Goal: Communication & Community: Share content

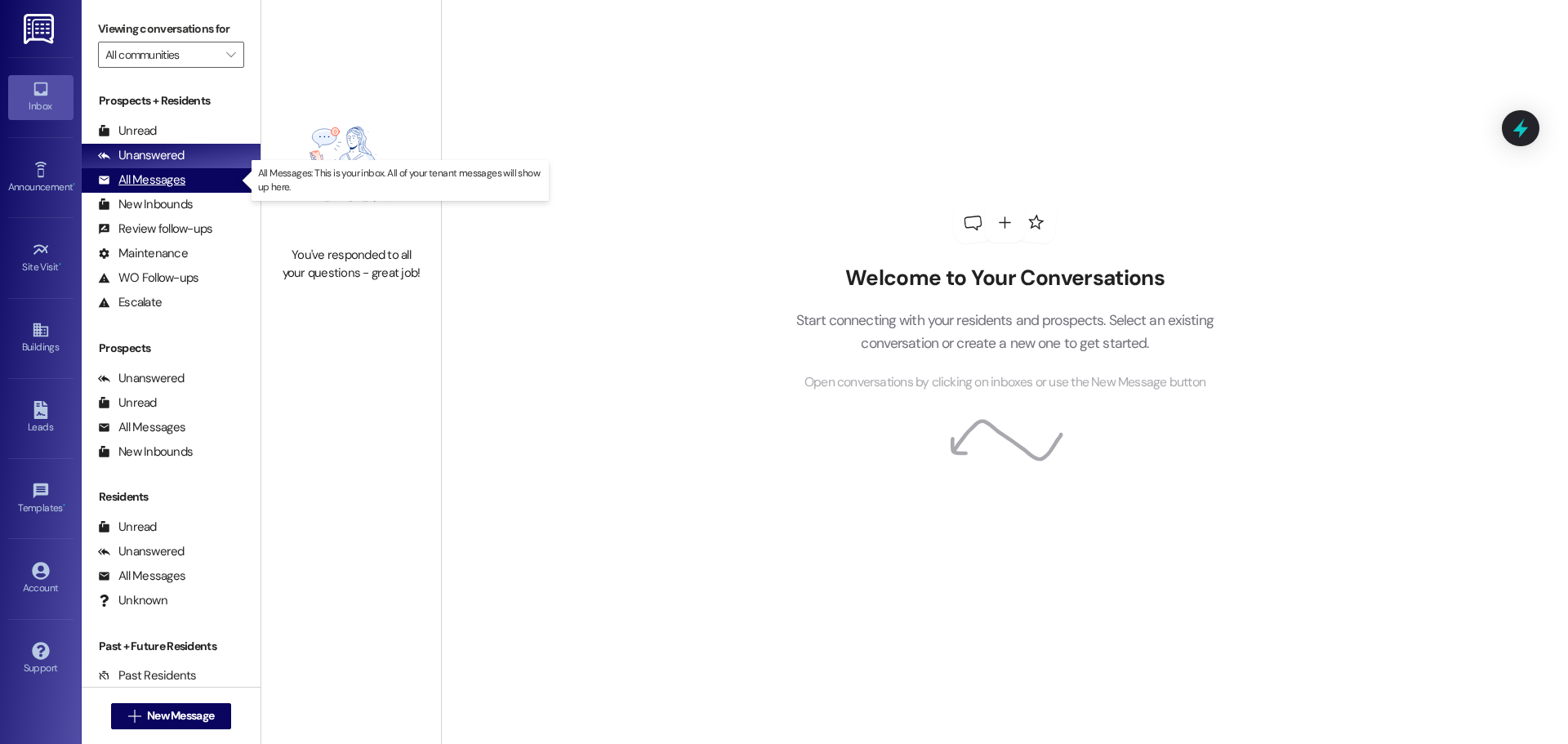
click at [152, 183] on div "All Messages" at bounding box center [142, 180] width 88 height 18
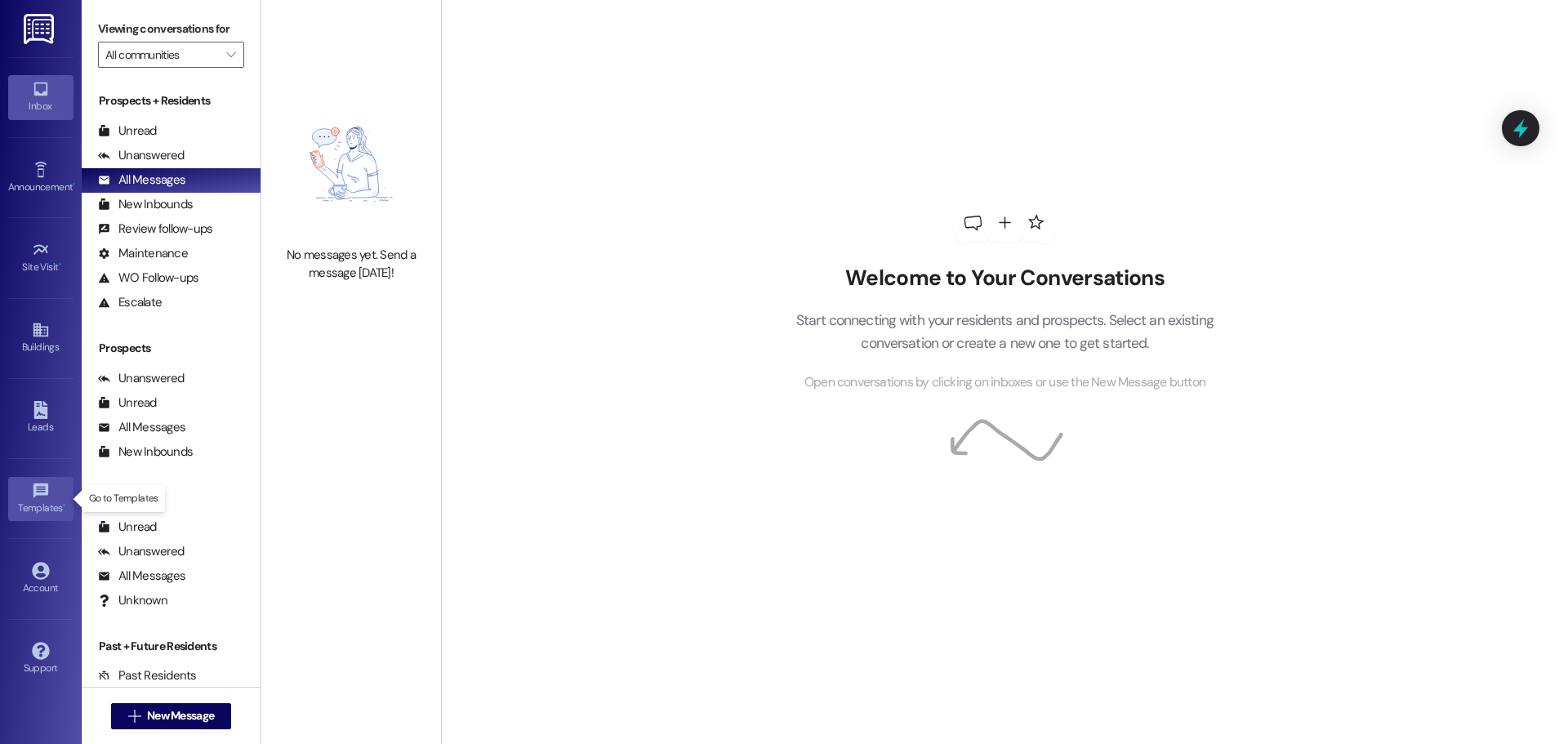
click at [45, 503] on div "Templates •" at bounding box center [41, 507] width 82 height 17
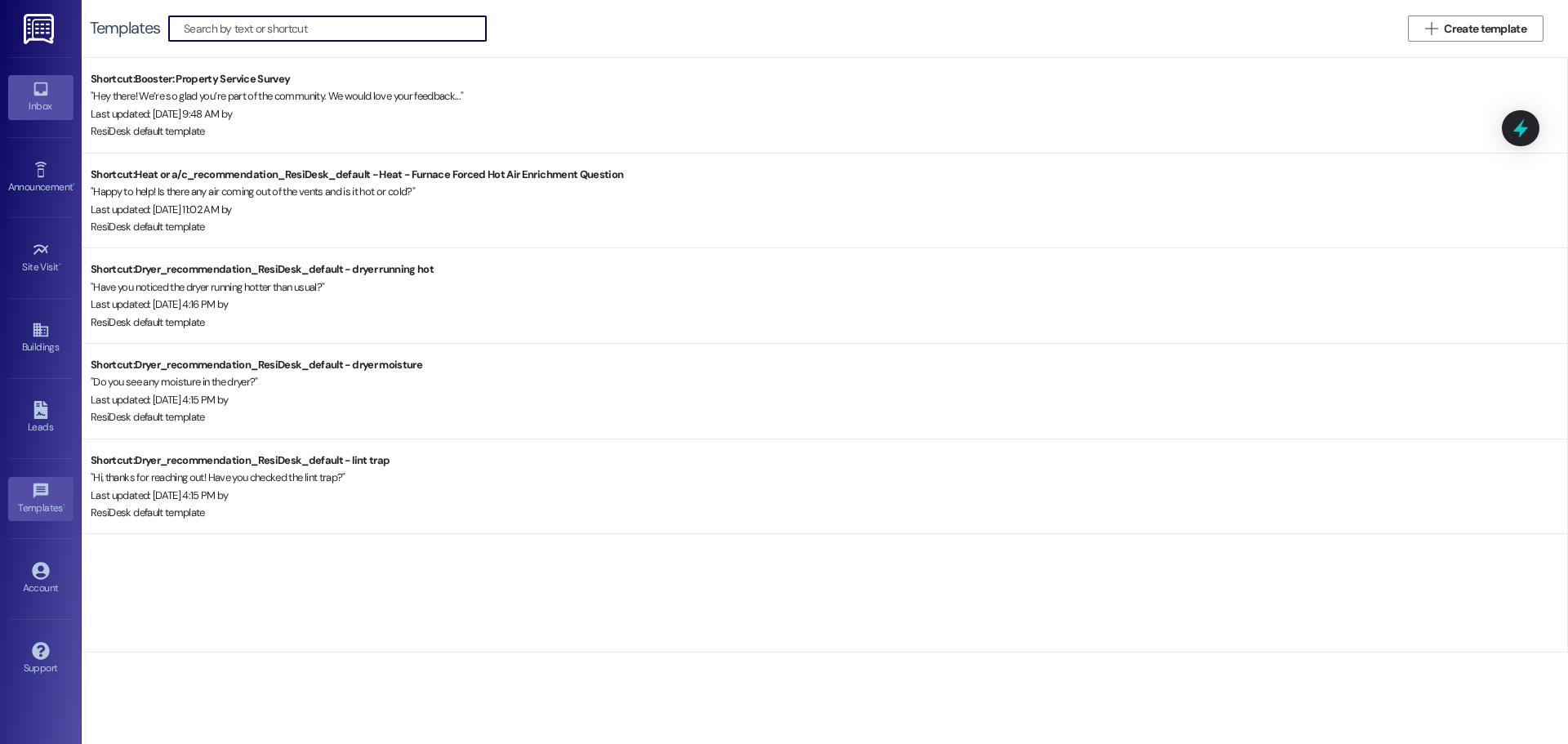
click at [33, 95] on icon at bounding box center [41, 89] width 18 height 18
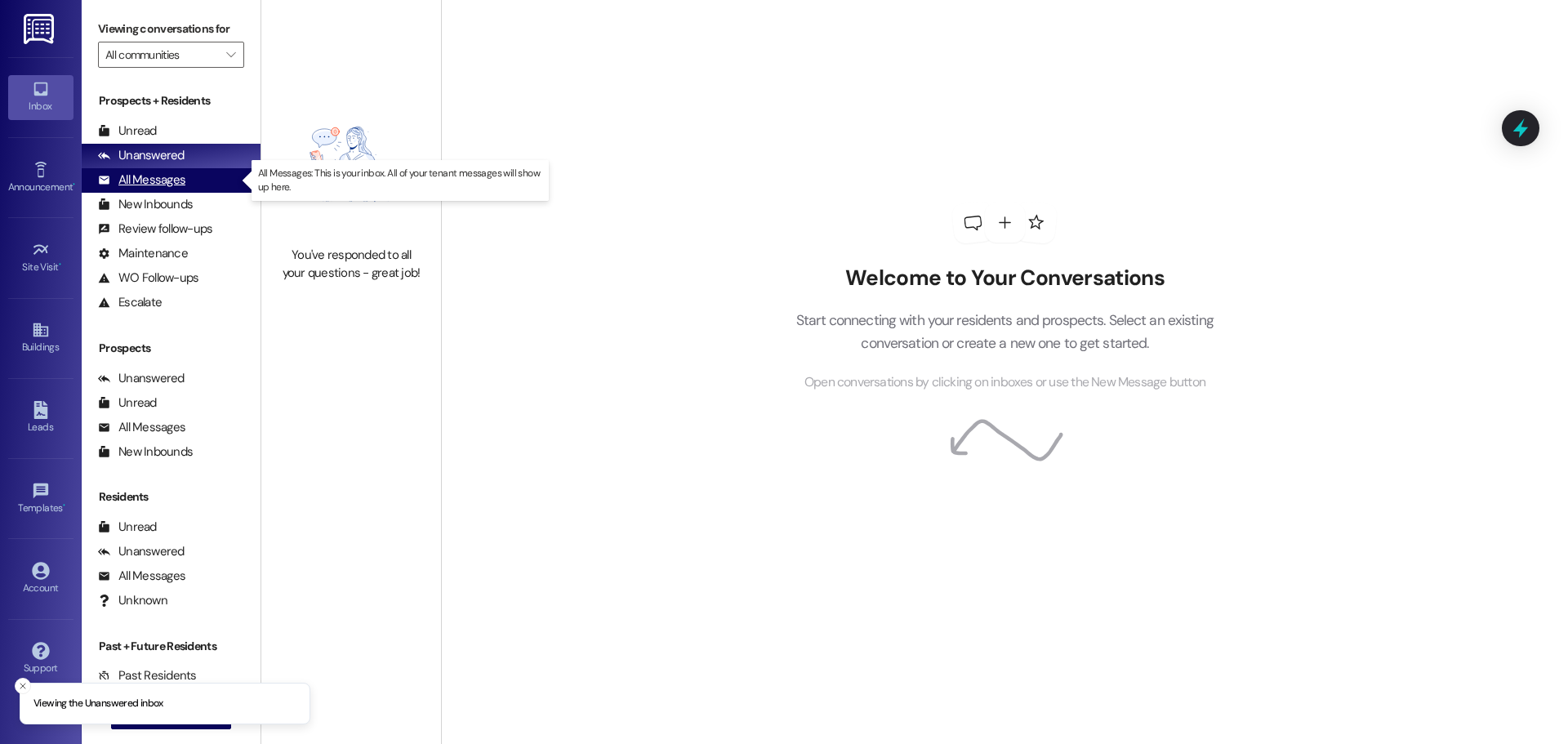
click at [145, 177] on div "All Messages" at bounding box center [142, 180] width 88 height 18
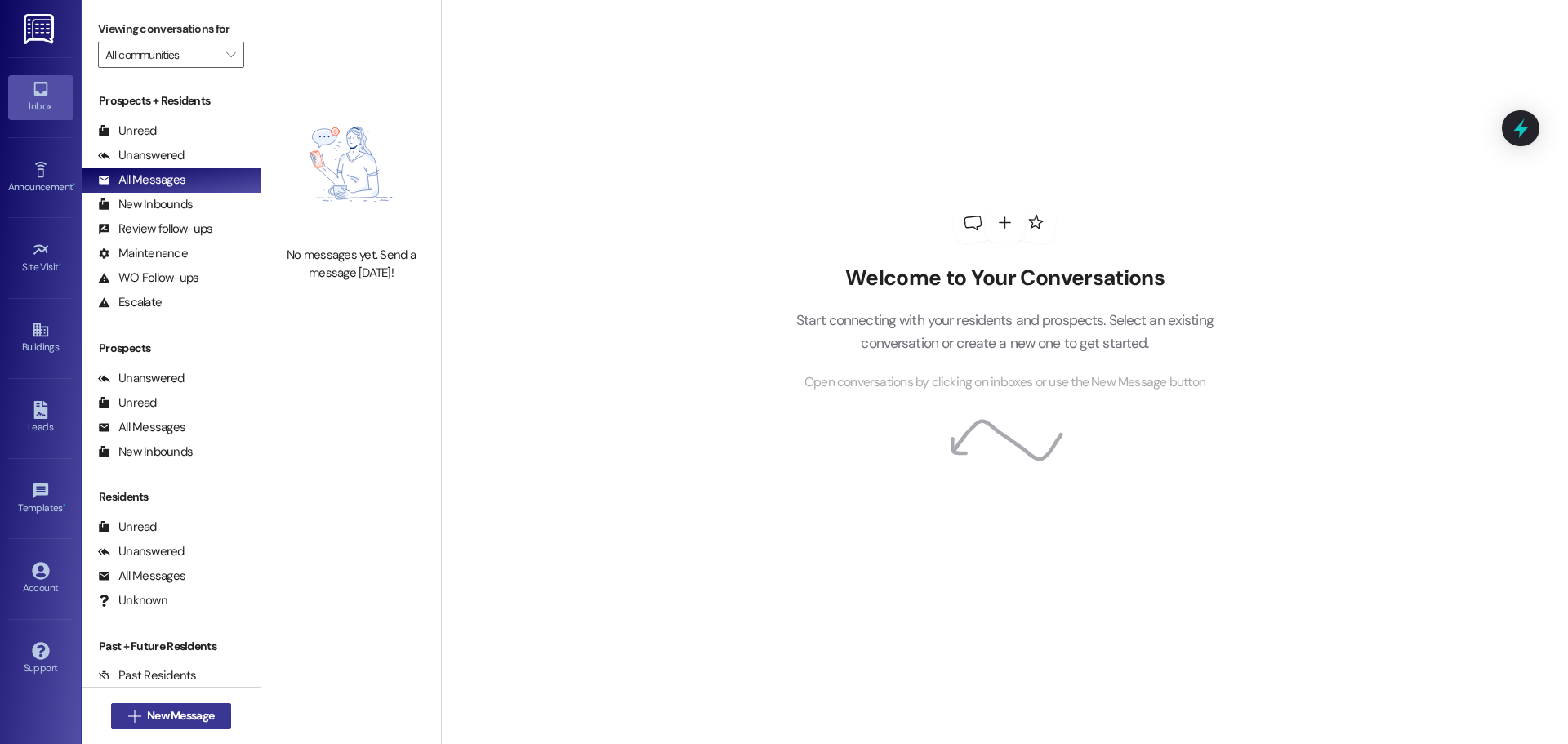
drag, startPoint x: 163, startPoint y: 714, endPoint x: 170, endPoint y: 710, distance: 8.1
click at [170, 710] on span "New Message" at bounding box center [180, 716] width 67 height 18
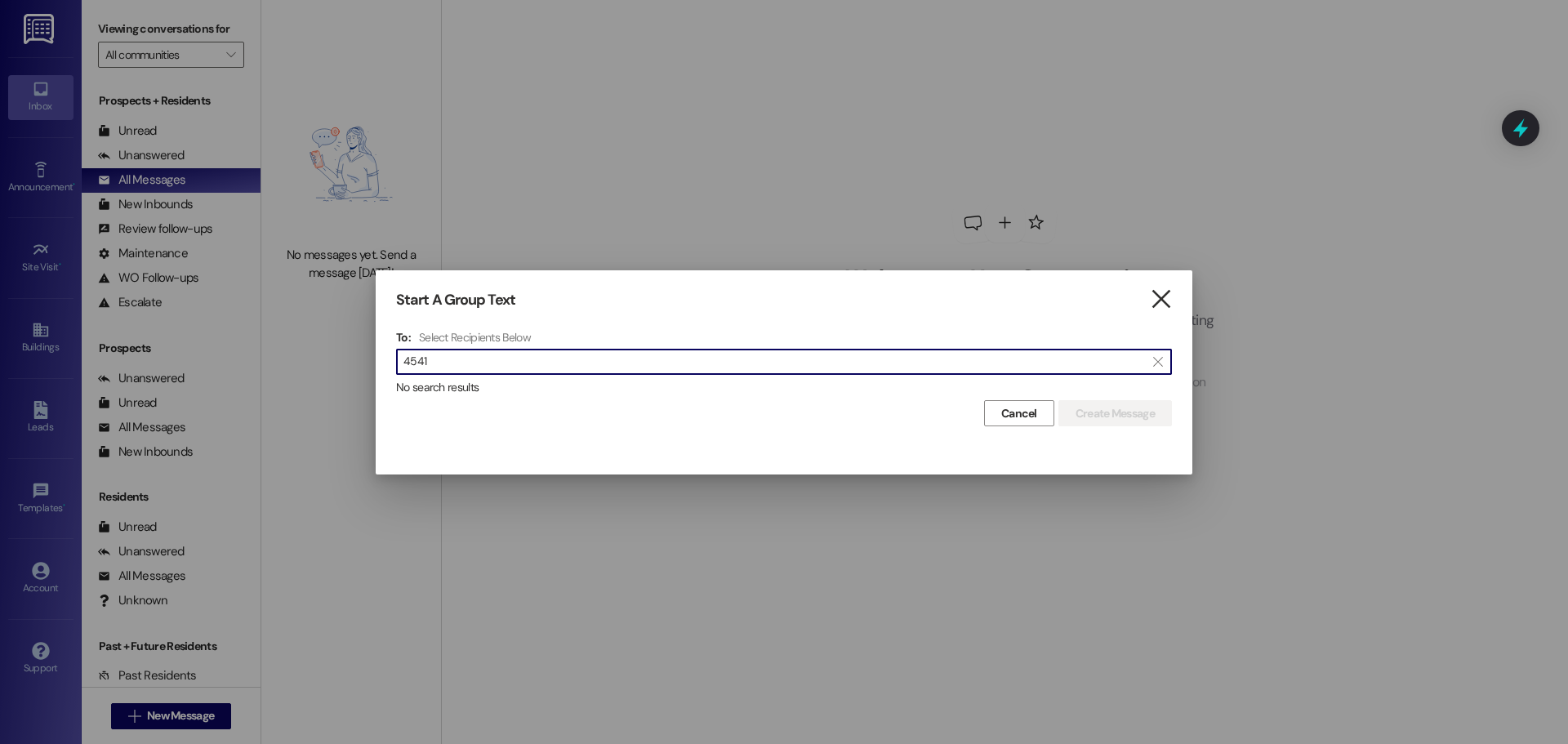
type input "4541"
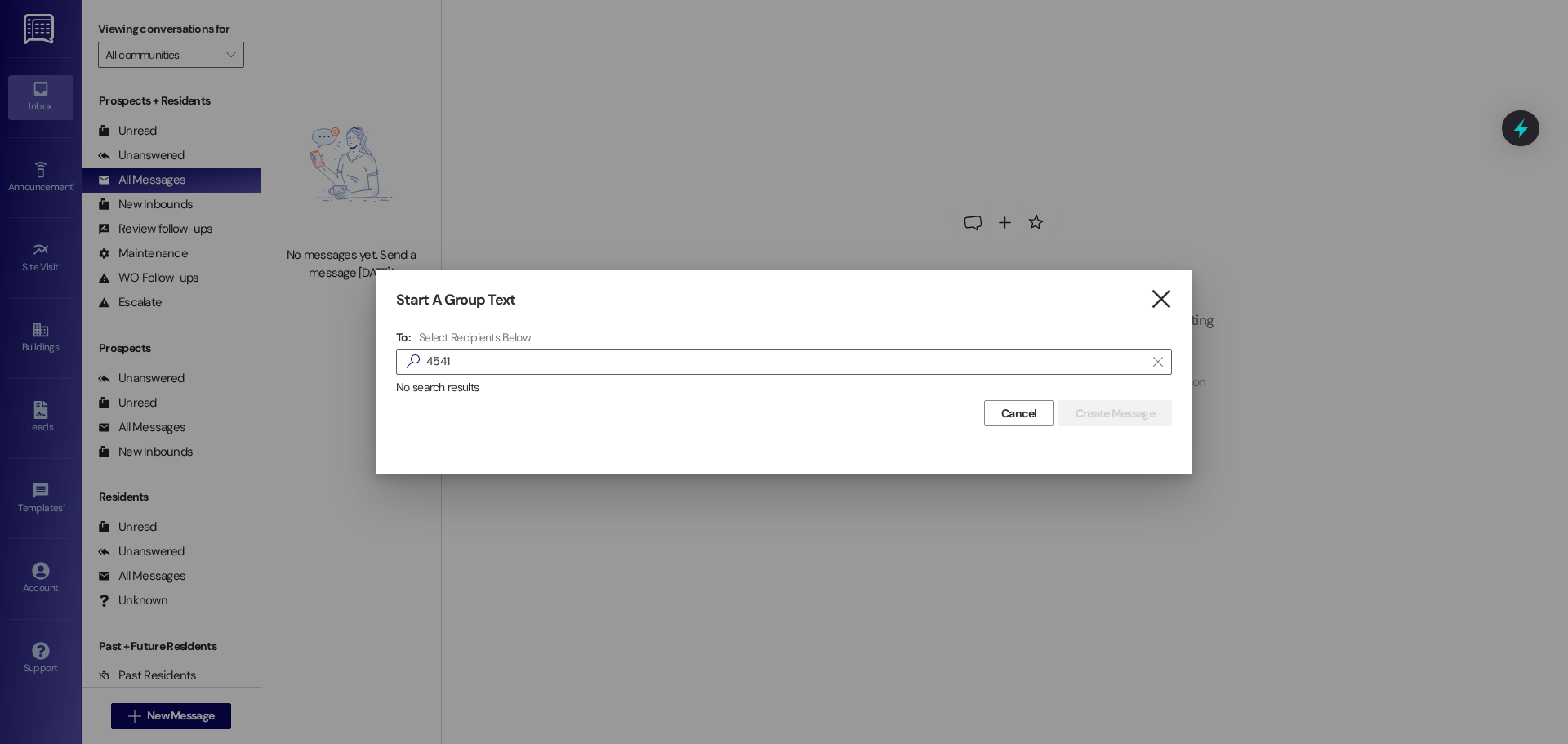
click at [1150, 308] on icon "" at bounding box center [1161, 300] width 22 height 18
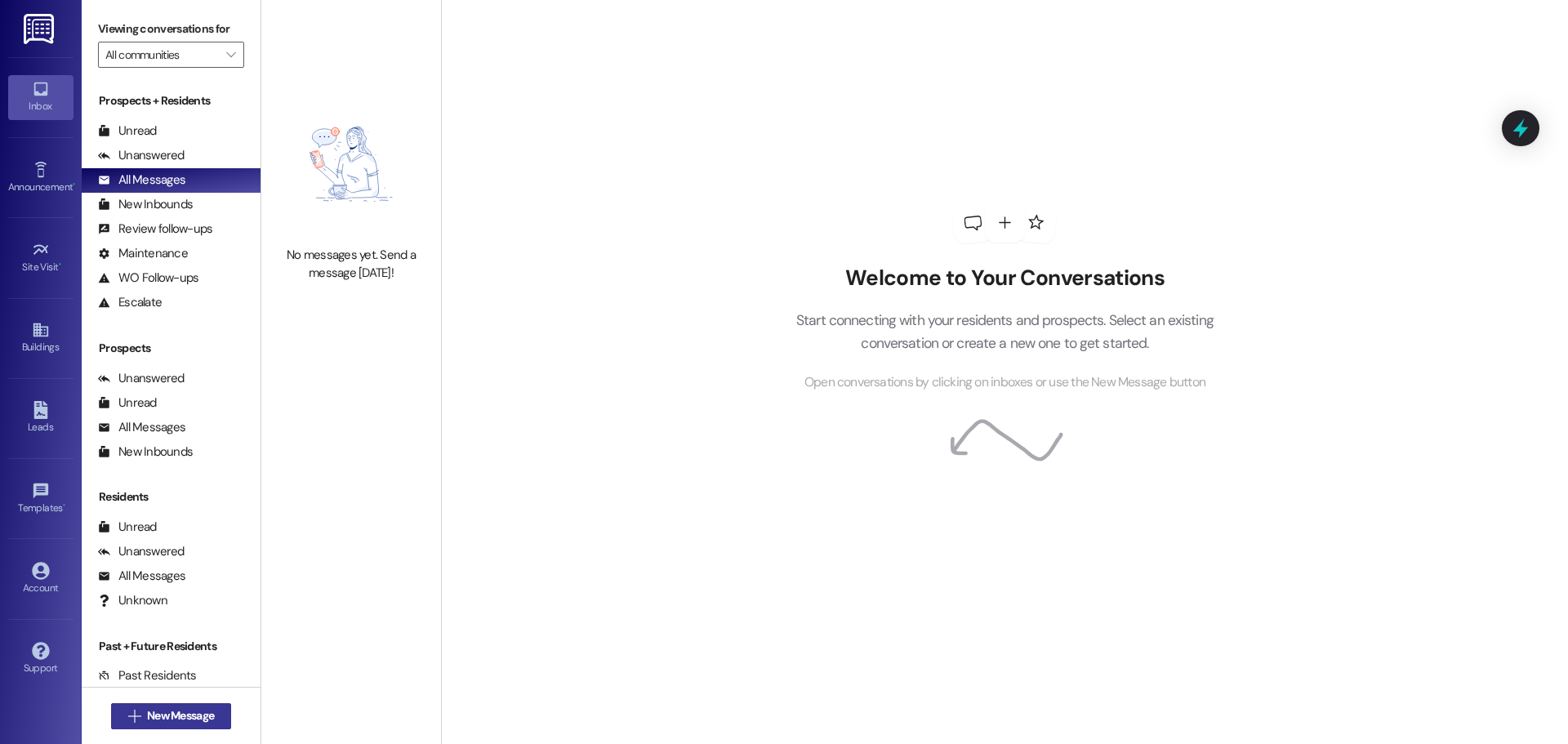
click at [169, 716] on span "New Message" at bounding box center [180, 716] width 67 height 18
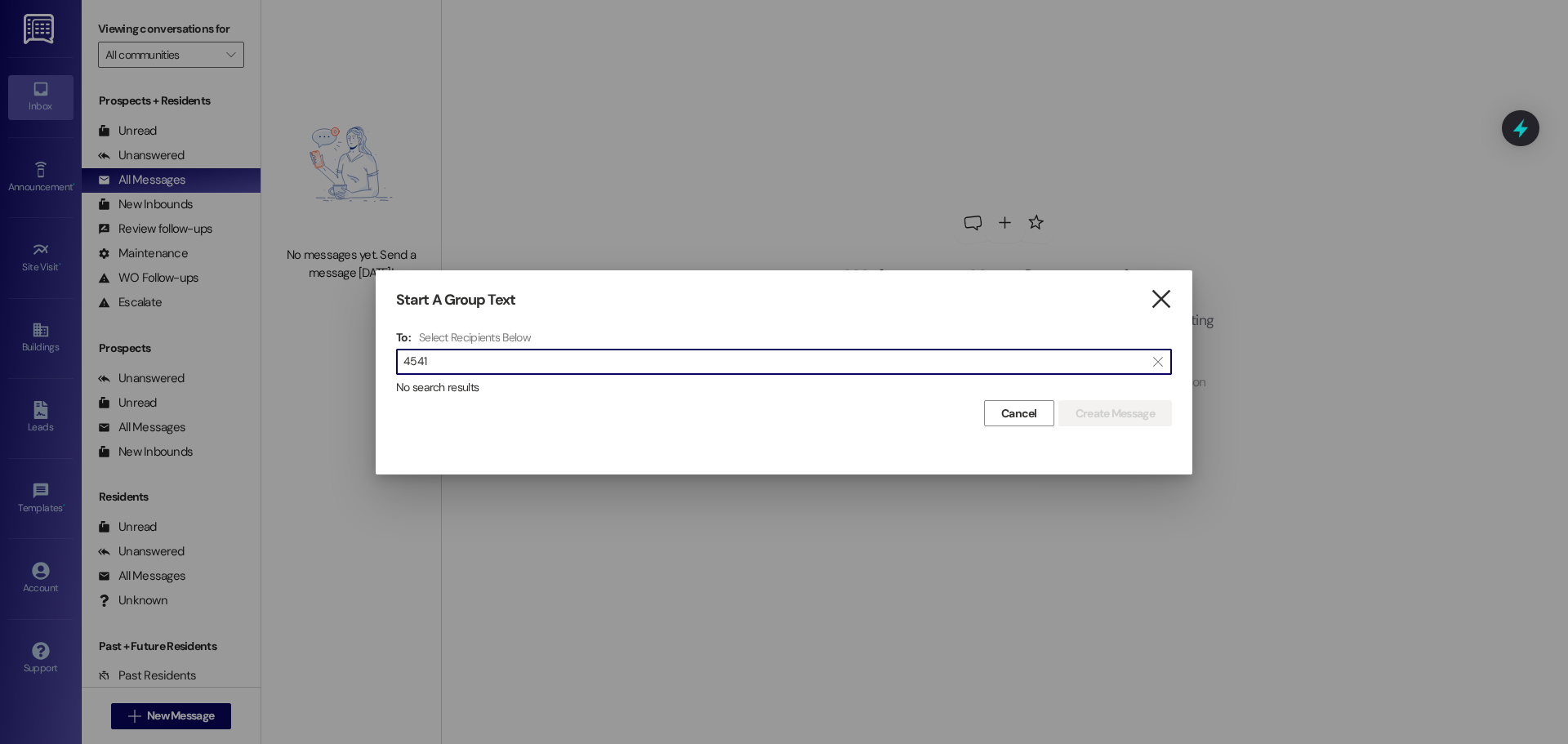
type input "4541"
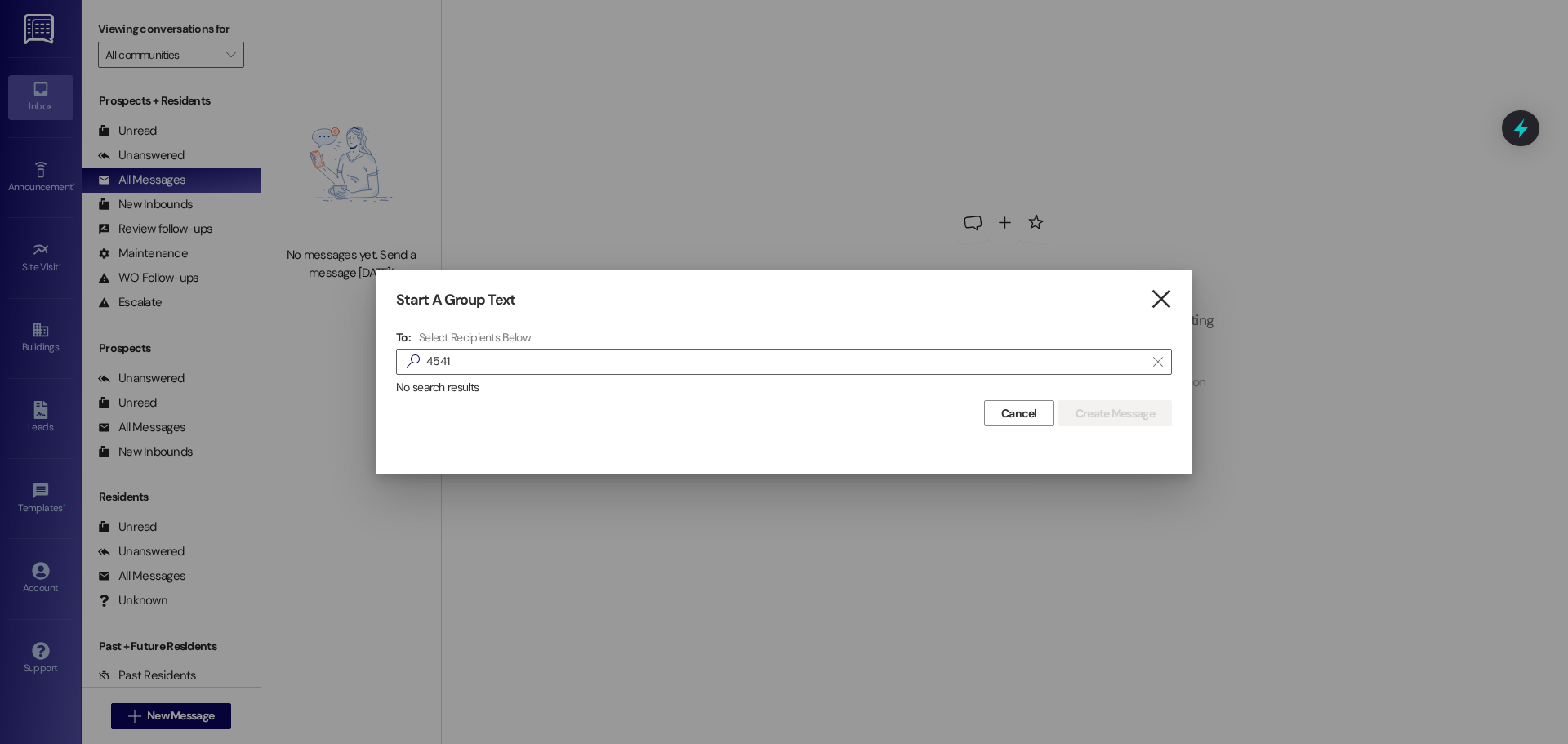
click at [1166, 296] on icon "" at bounding box center [1161, 300] width 22 height 18
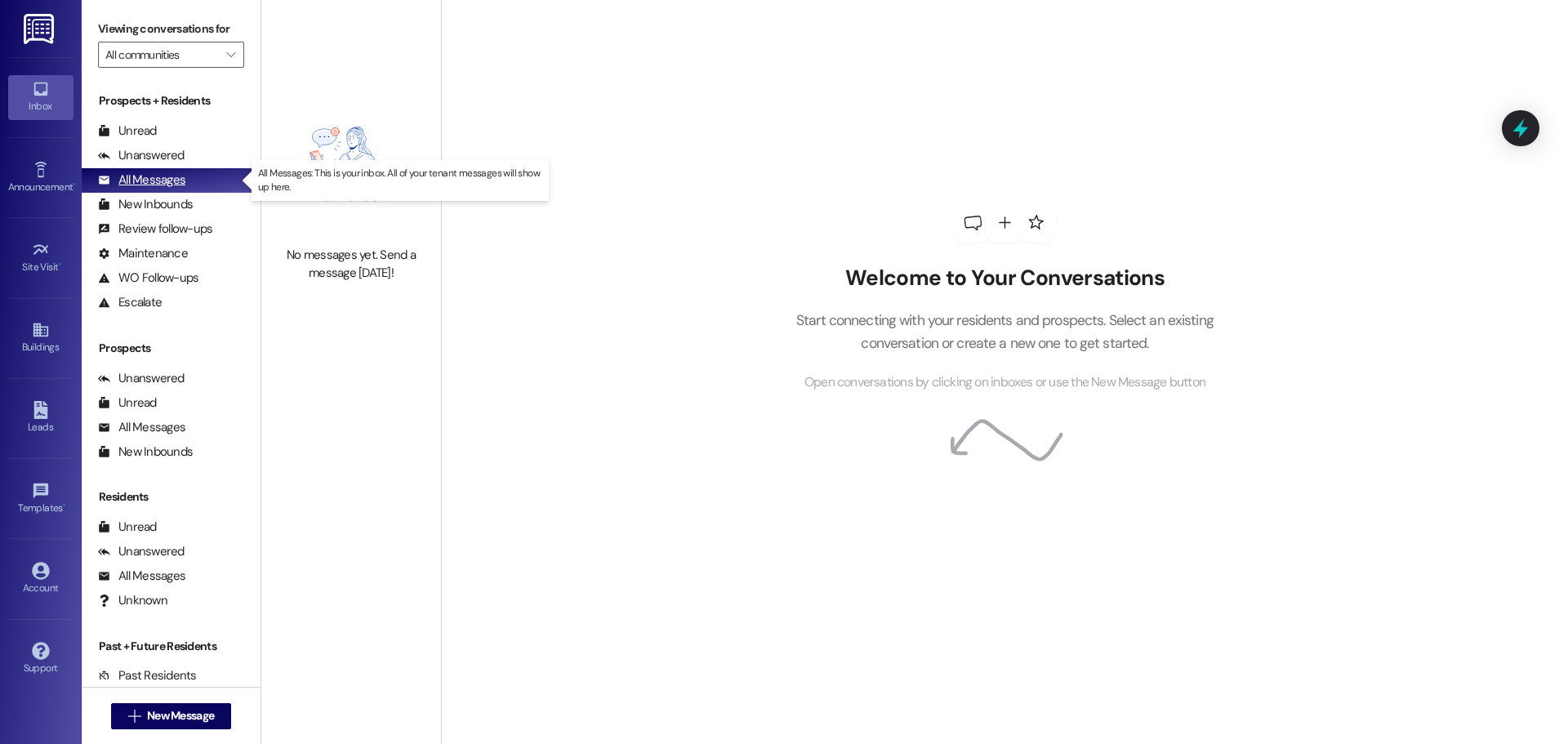
click at [135, 178] on div "All Messages" at bounding box center [142, 180] width 88 height 18
click at [46, 102] on div "Inbox" at bounding box center [41, 106] width 82 height 17
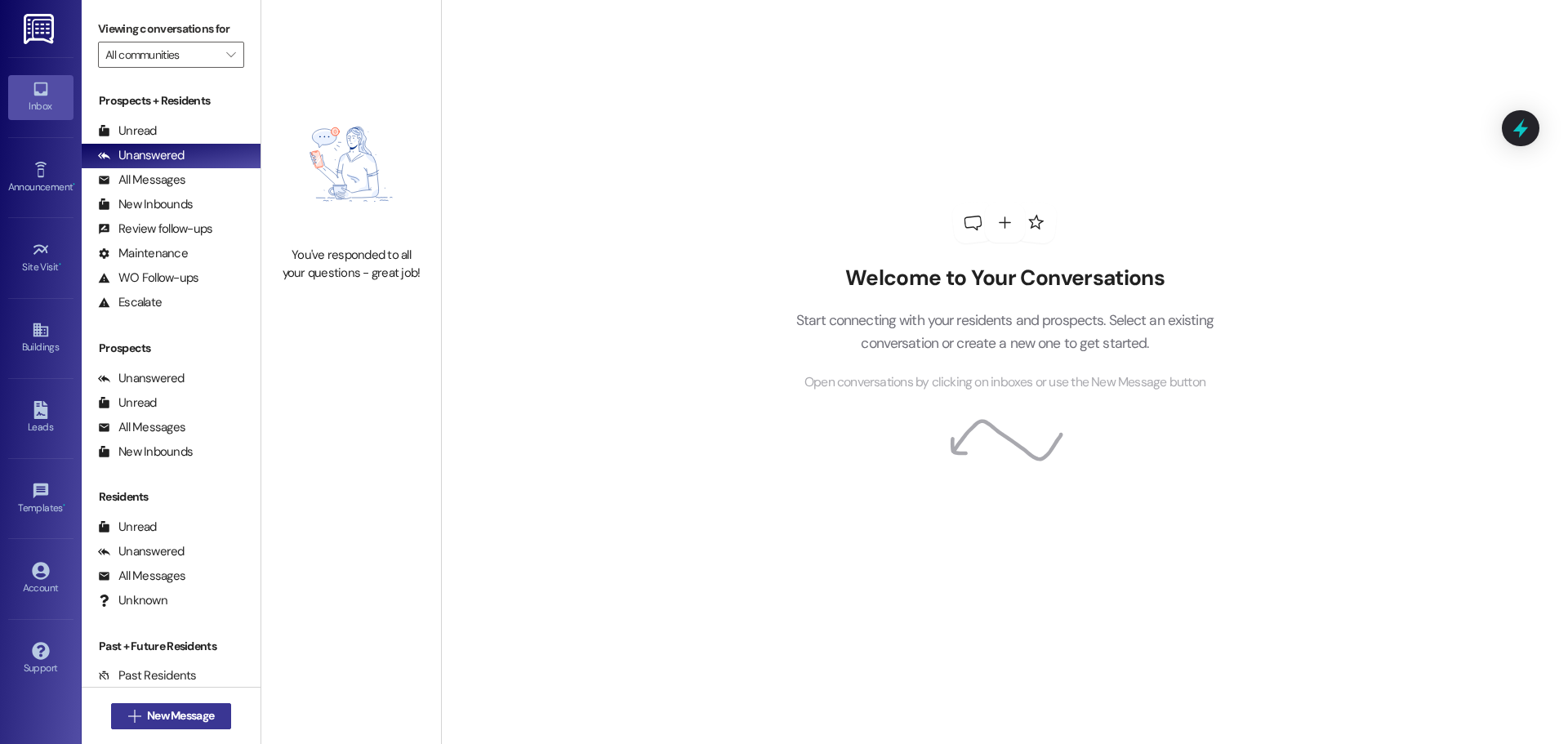
click at [155, 720] on span "New Message" at bounding box center [180, 716] width 67 height 18
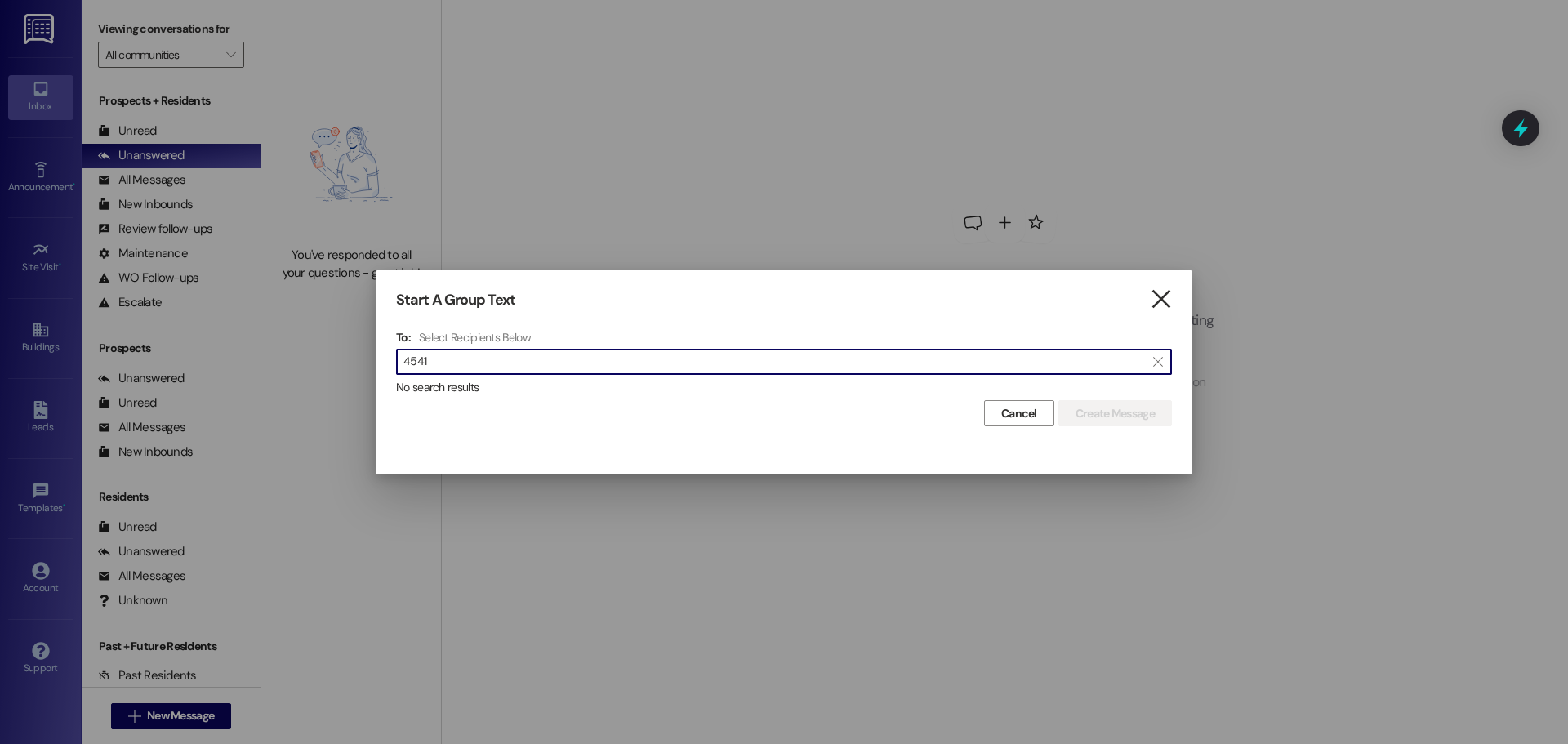
type input "4541"
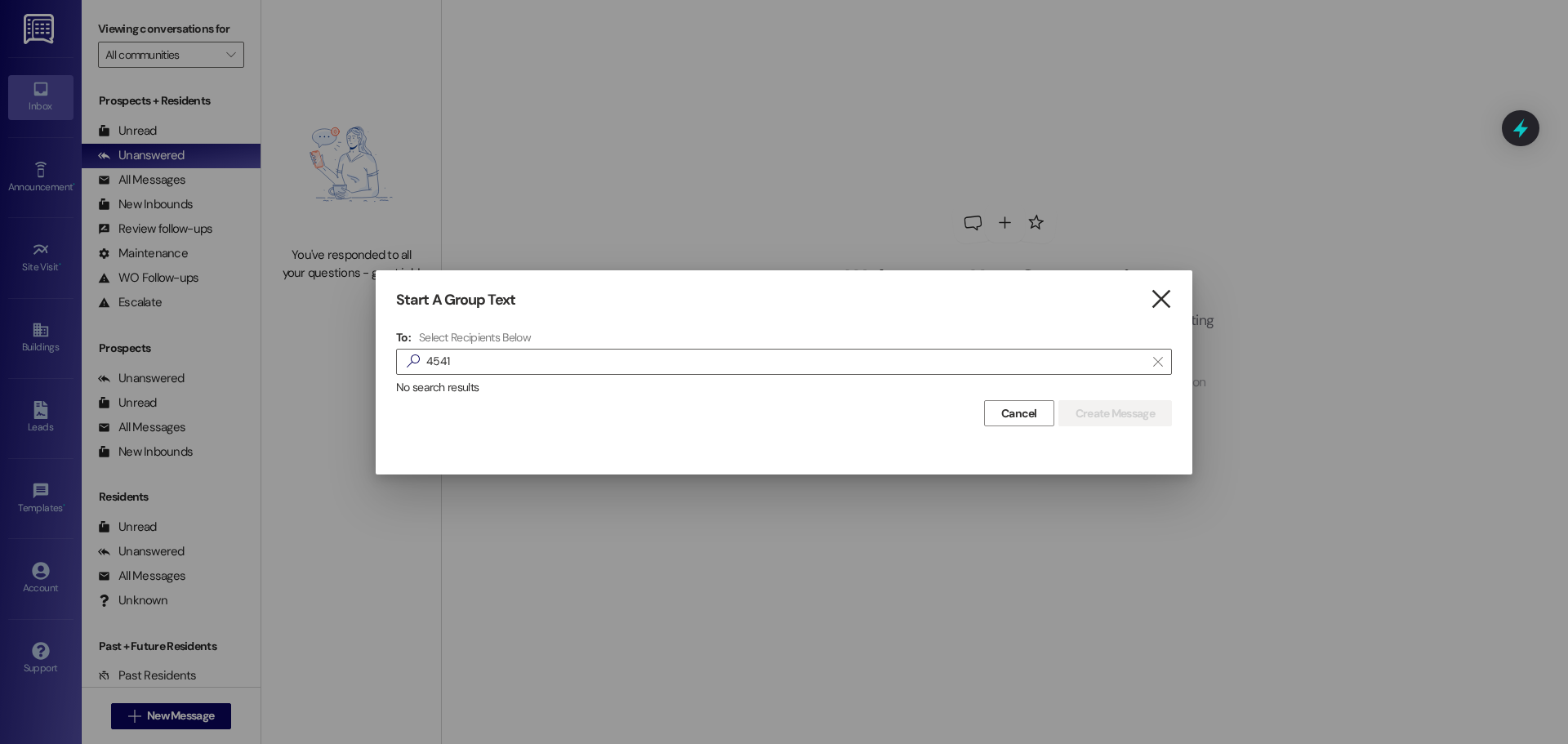
click at [1168, 297] on icon "" at bounding box center [1161, 300] width 22 height 18
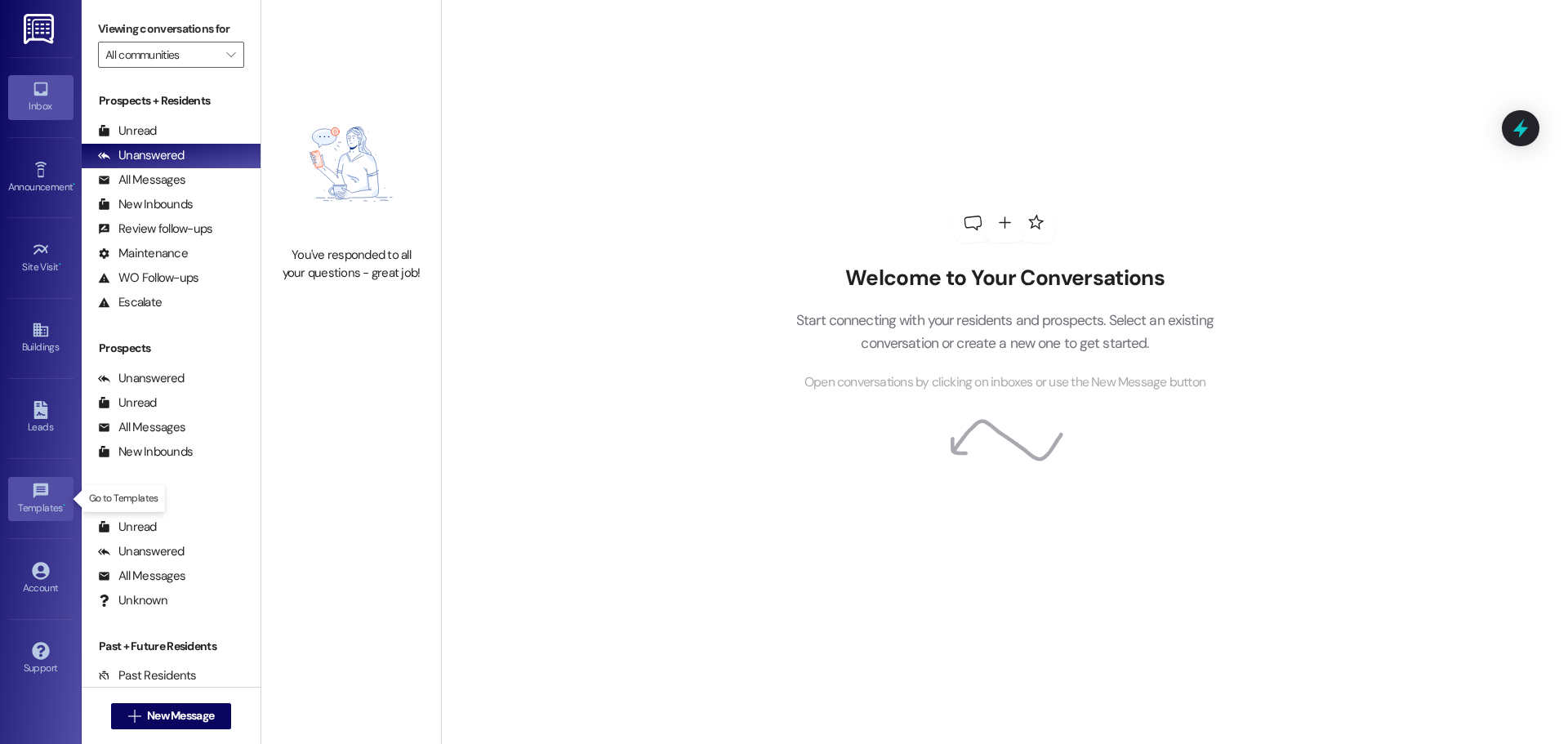
click at [37, 500] on div "Templates •" at bounding box center [41, 507] width 82 height 17
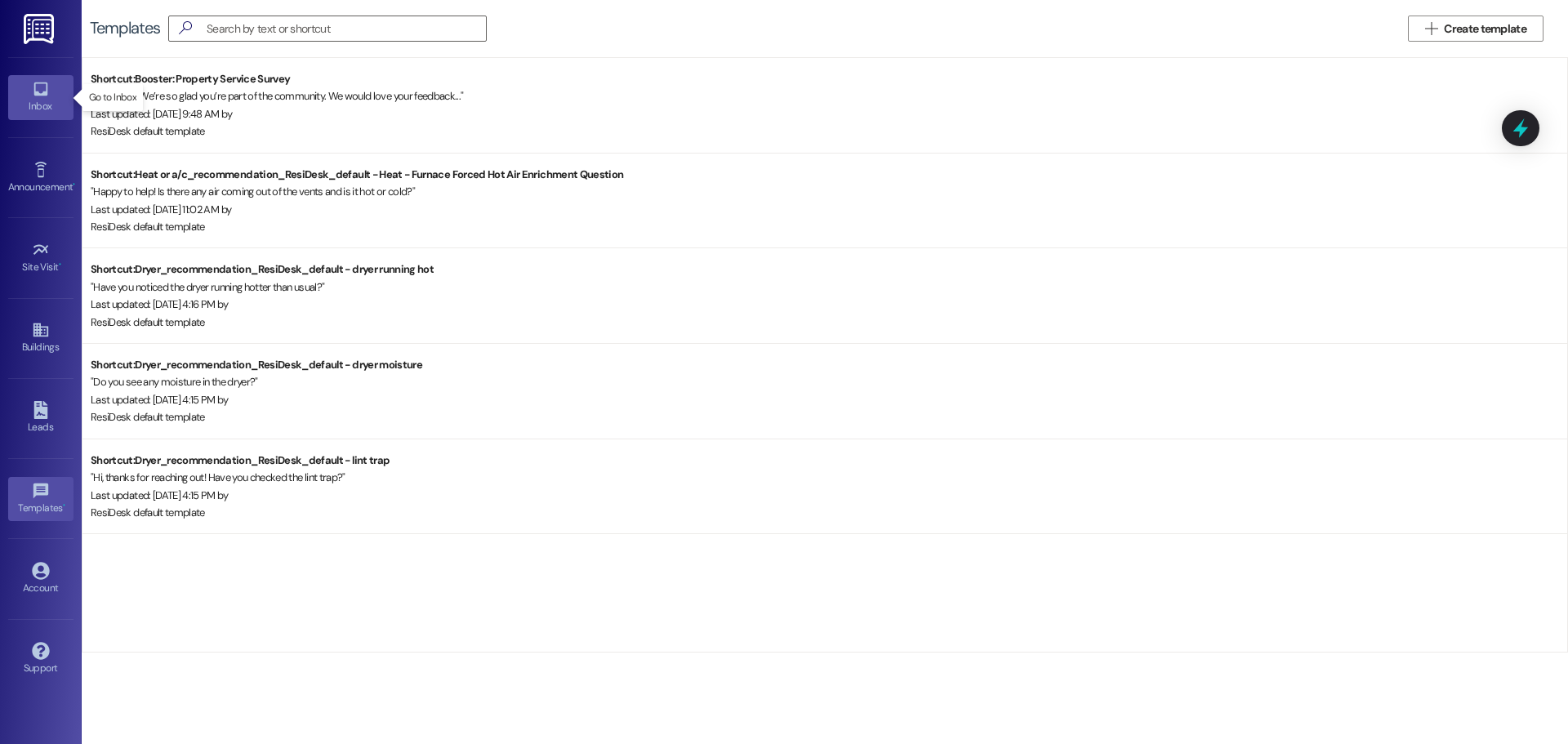
click at [37, 87] on icon at bounding box center [41, 89] width 18 height 18
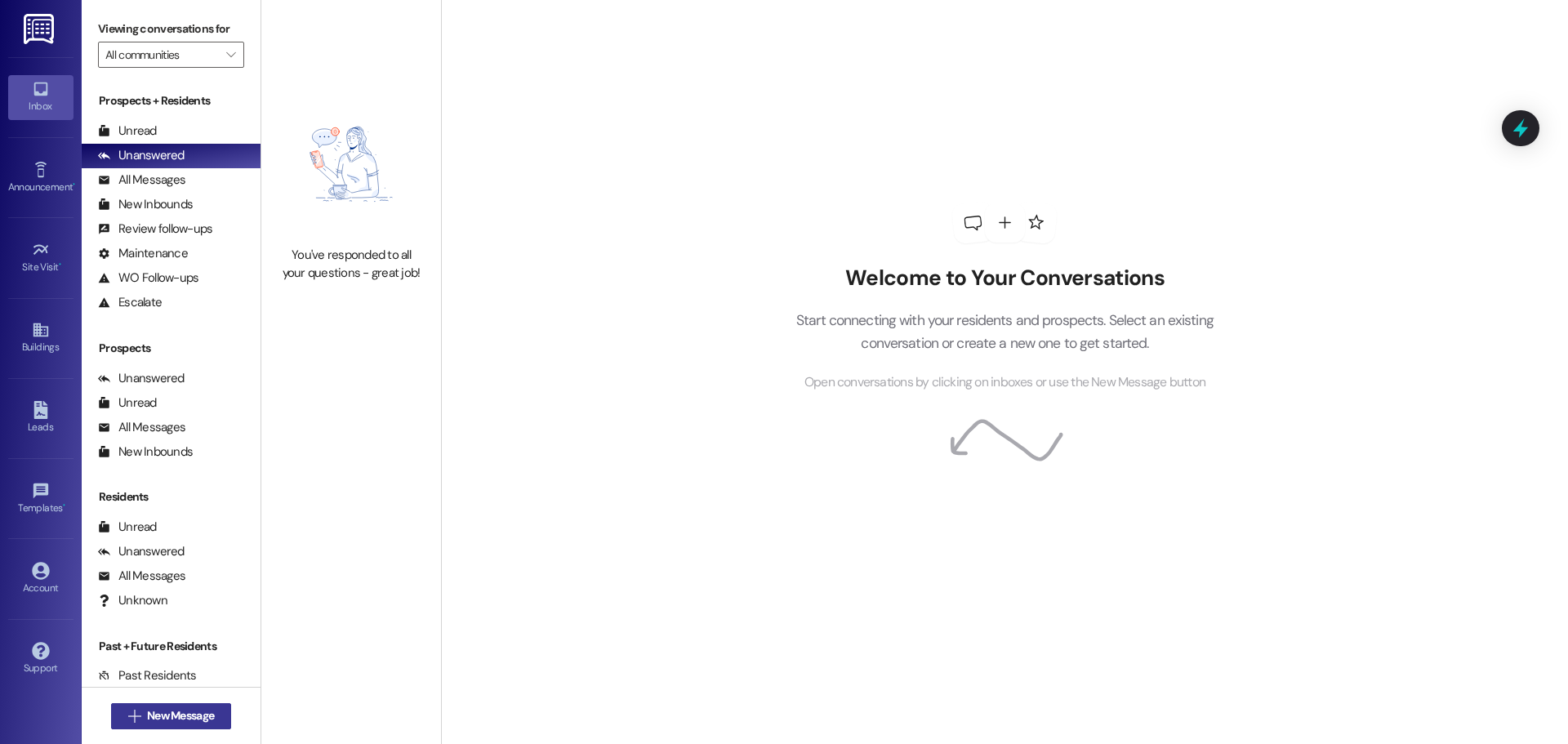
click at [169, 713] on span "New Message" at bounding box center [180, 716] width 67 height 18
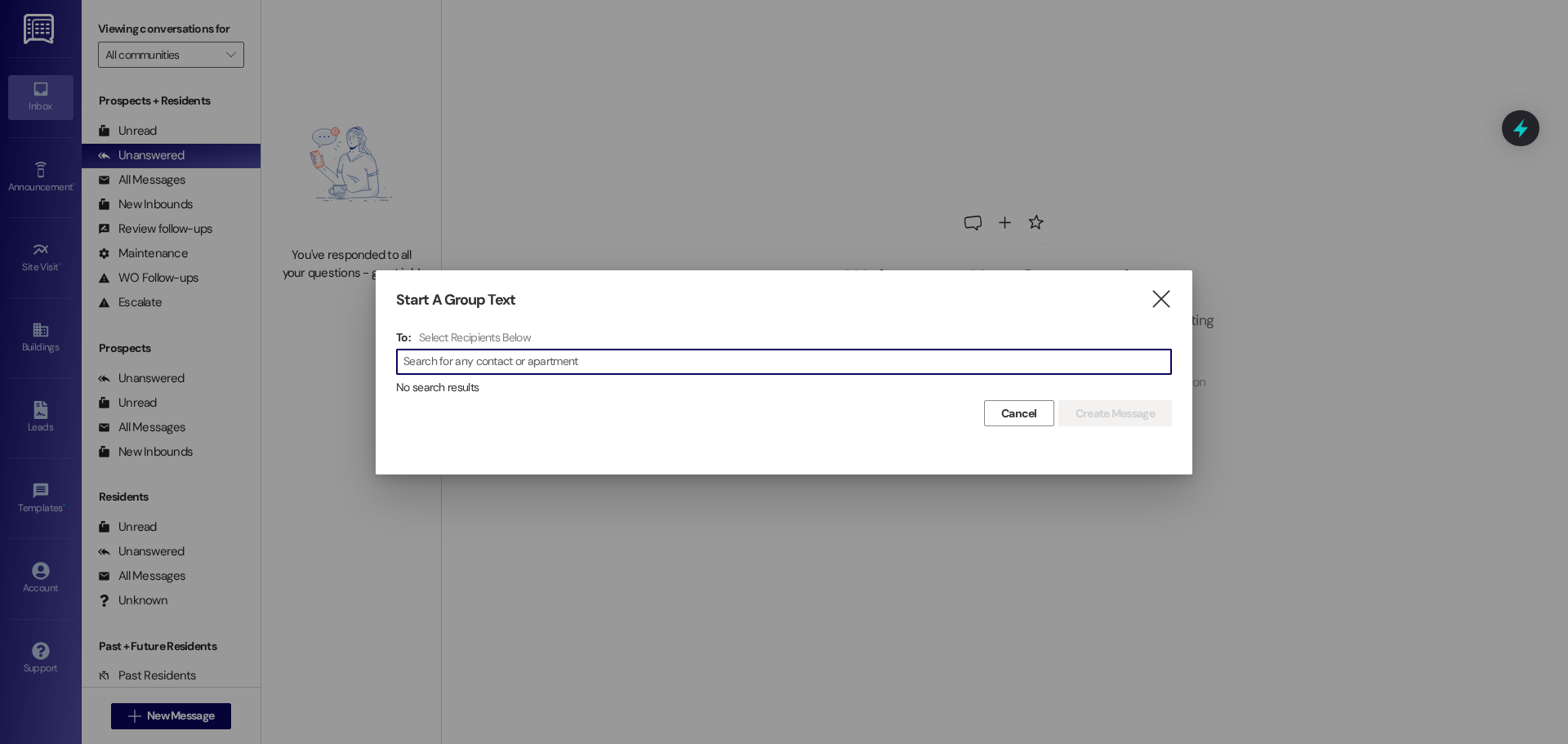
click at [141, 182] on div at bounding box center [784, 372] width 1568 height 744
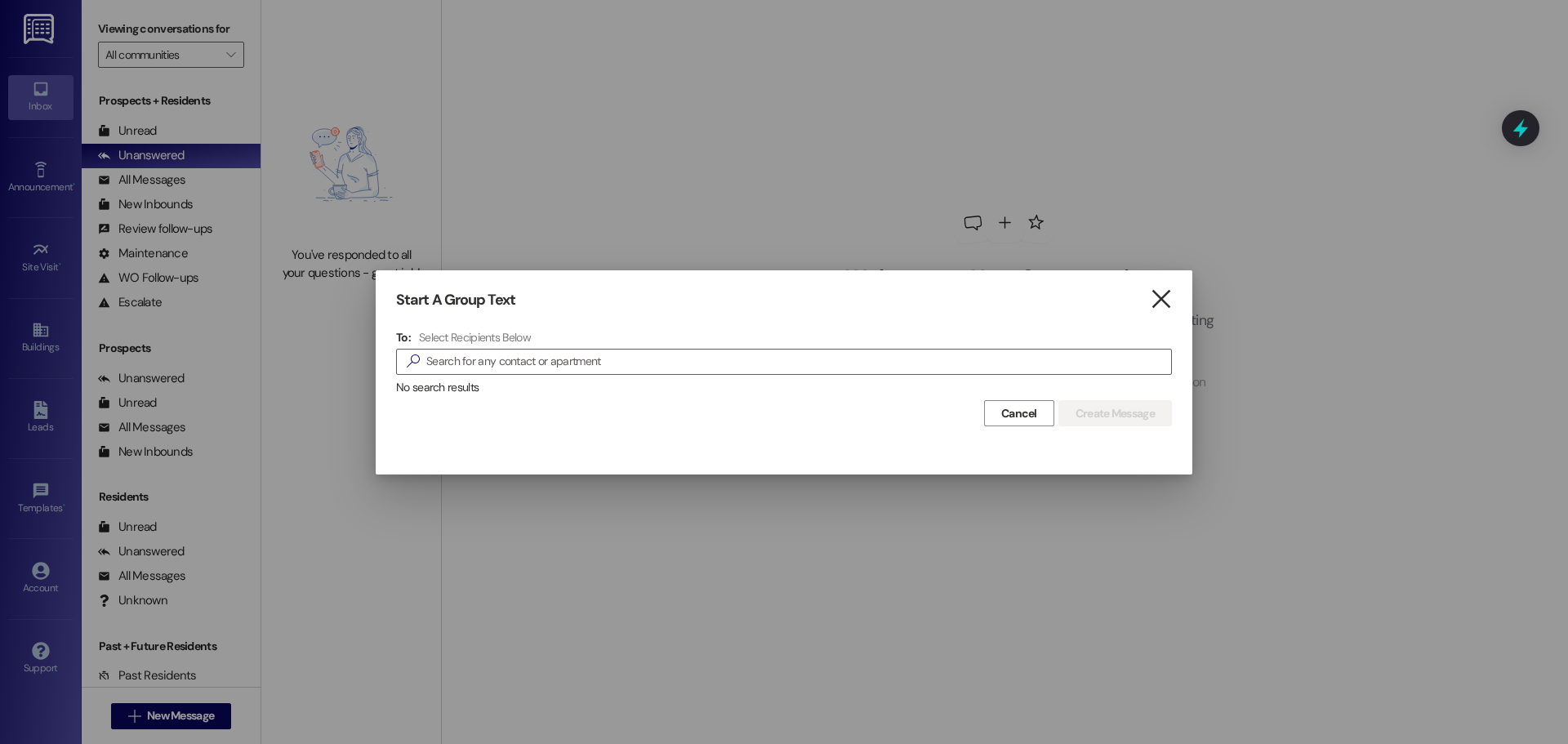
click at [1160, 301] on icon "" at bounding box center [1161, 300] width 22 height 18
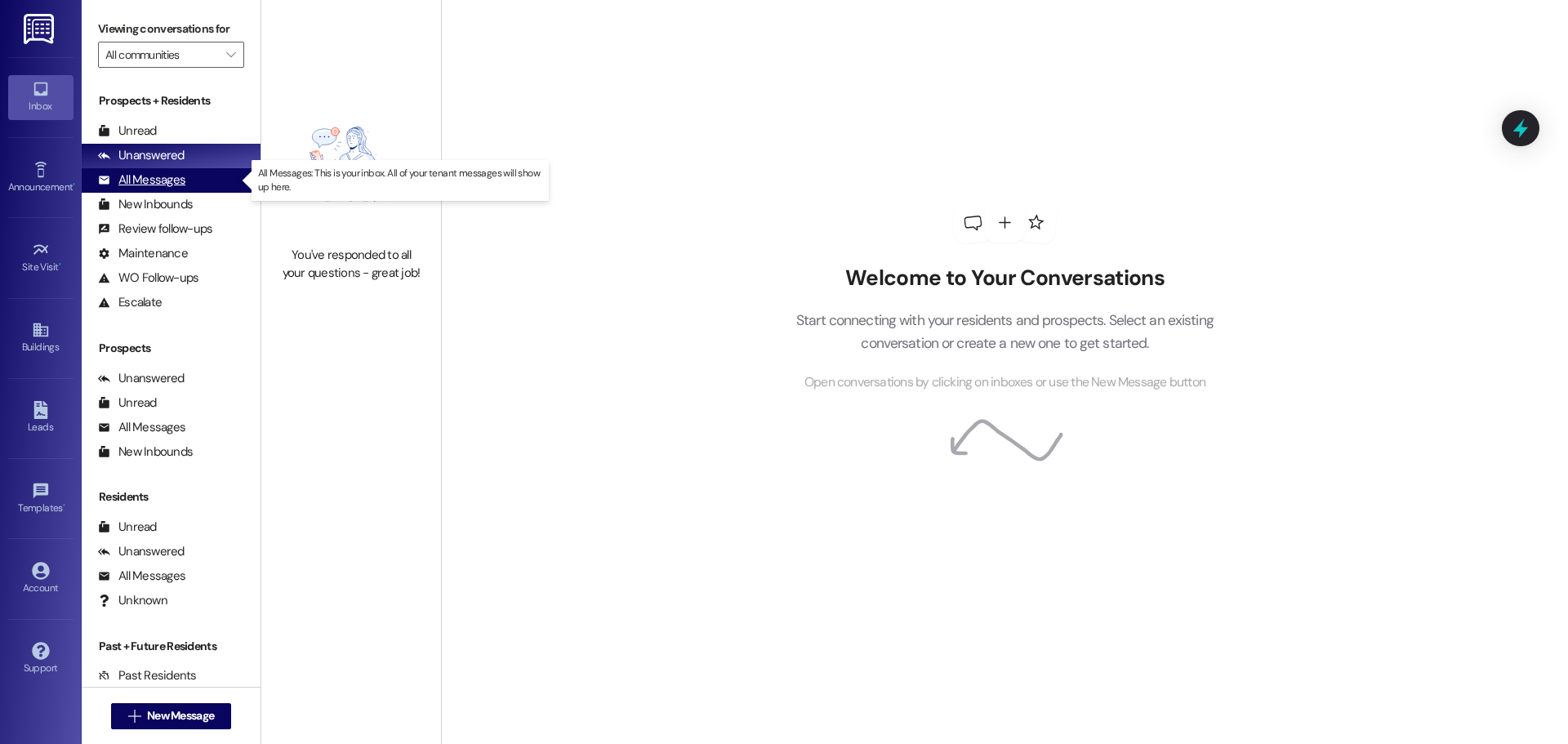
click at [126, 180] on div "All Messages" at bounding box center [142, 180] width 88 height 18
click at [141, 180] on div "All Messages" at bounding box center [142, 180] width 88 height 18
click at [154, 173] on div "All Messages" at bounding box center [142, 180] width 88 height 18
click at [149, 178] on div "All Messages" at bounding box center [142, 180] width 88 height 18
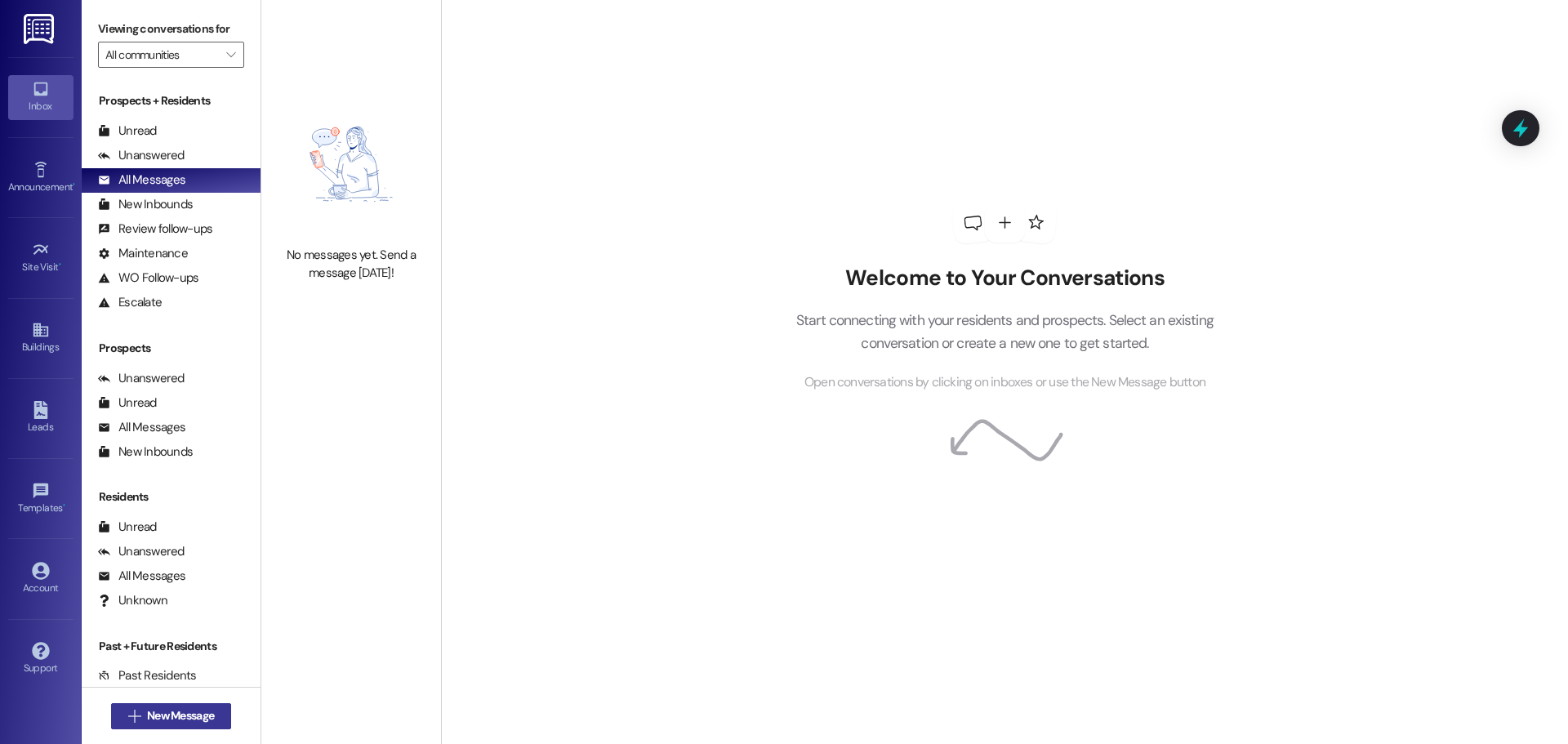
click at [144, 711] on span "New Message" at bounding box center [180, 716] width 73 height 18
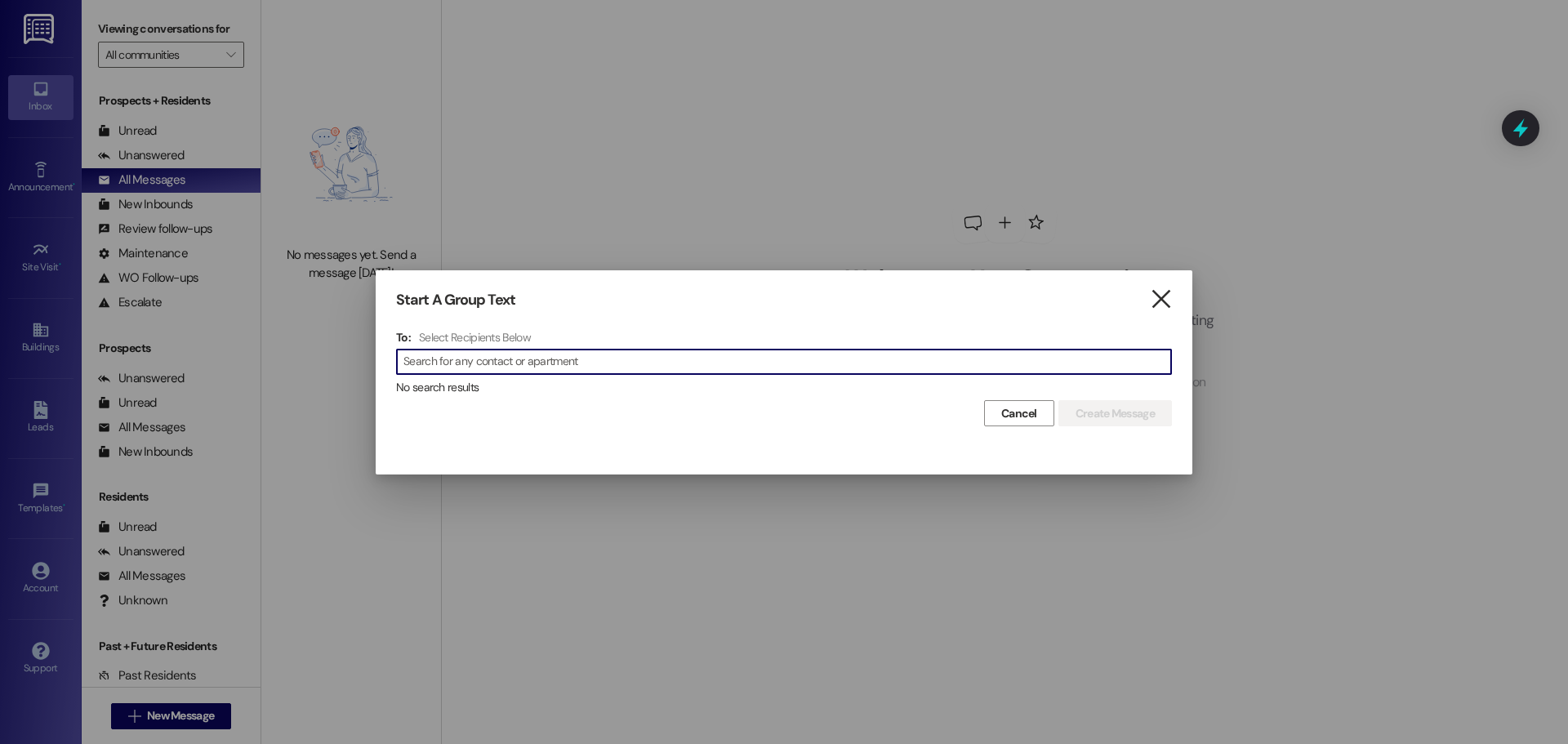
click at [1166, 302] on icon "" at bounding box center [1161, 300] width 22 height 18
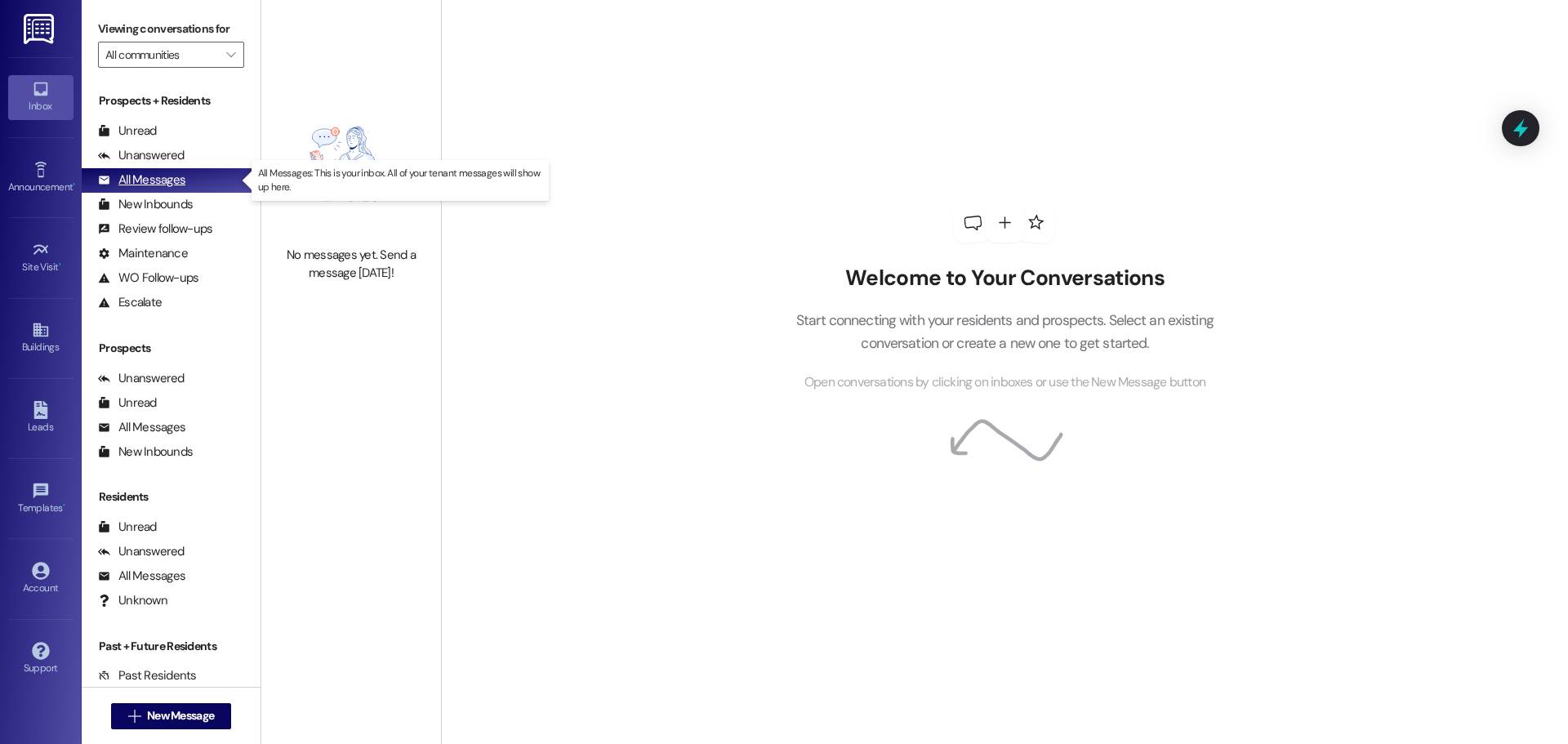
click at [133, 178] on div "All Messages" at bounding box center [142, 180] width 88 height 18
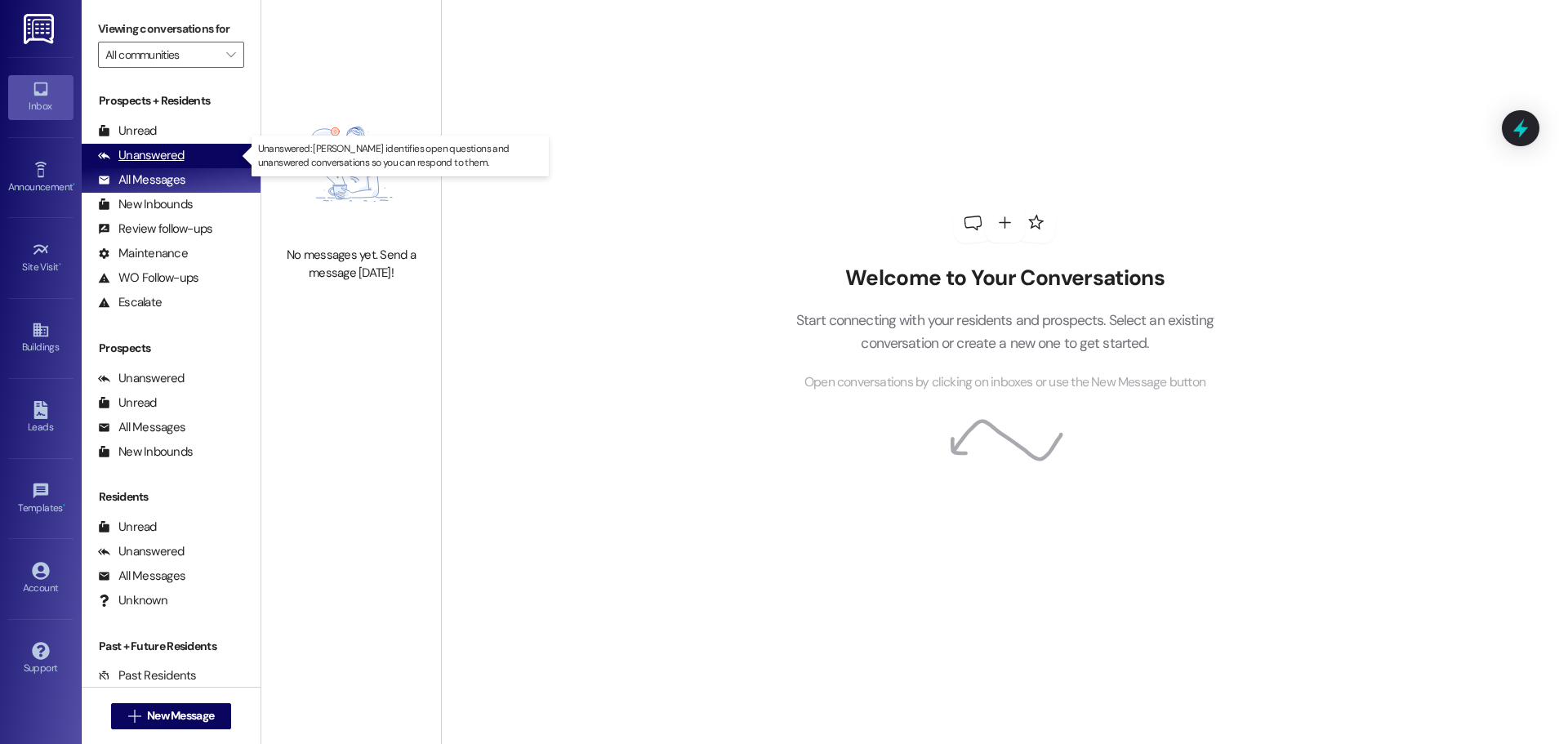
click at [136, 150] on div "Unanswered" at bounding box center [141, 156] width 87 height 18
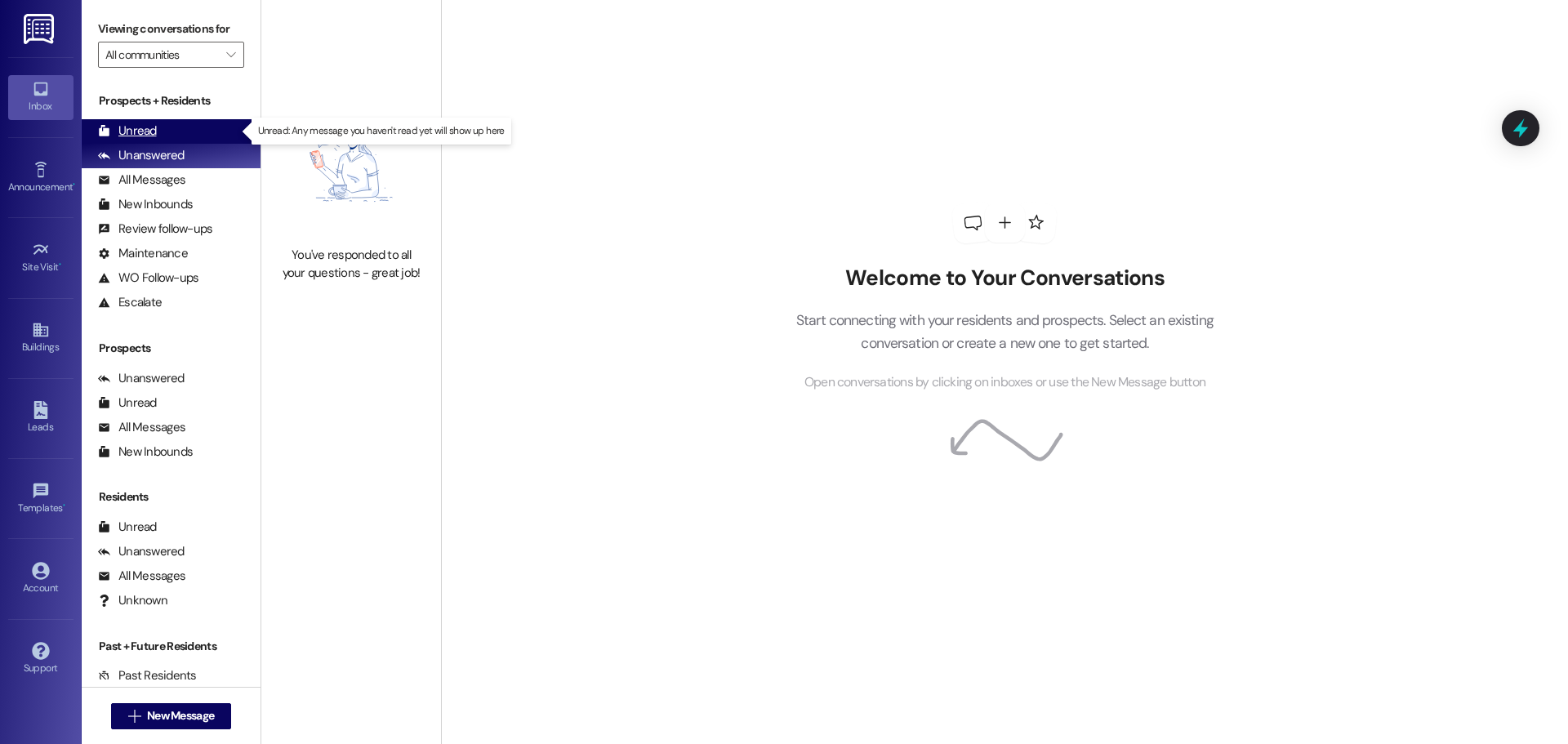
click at [136, 135] on div "Unread" at bounding box center [128, 131] width 58 height 18
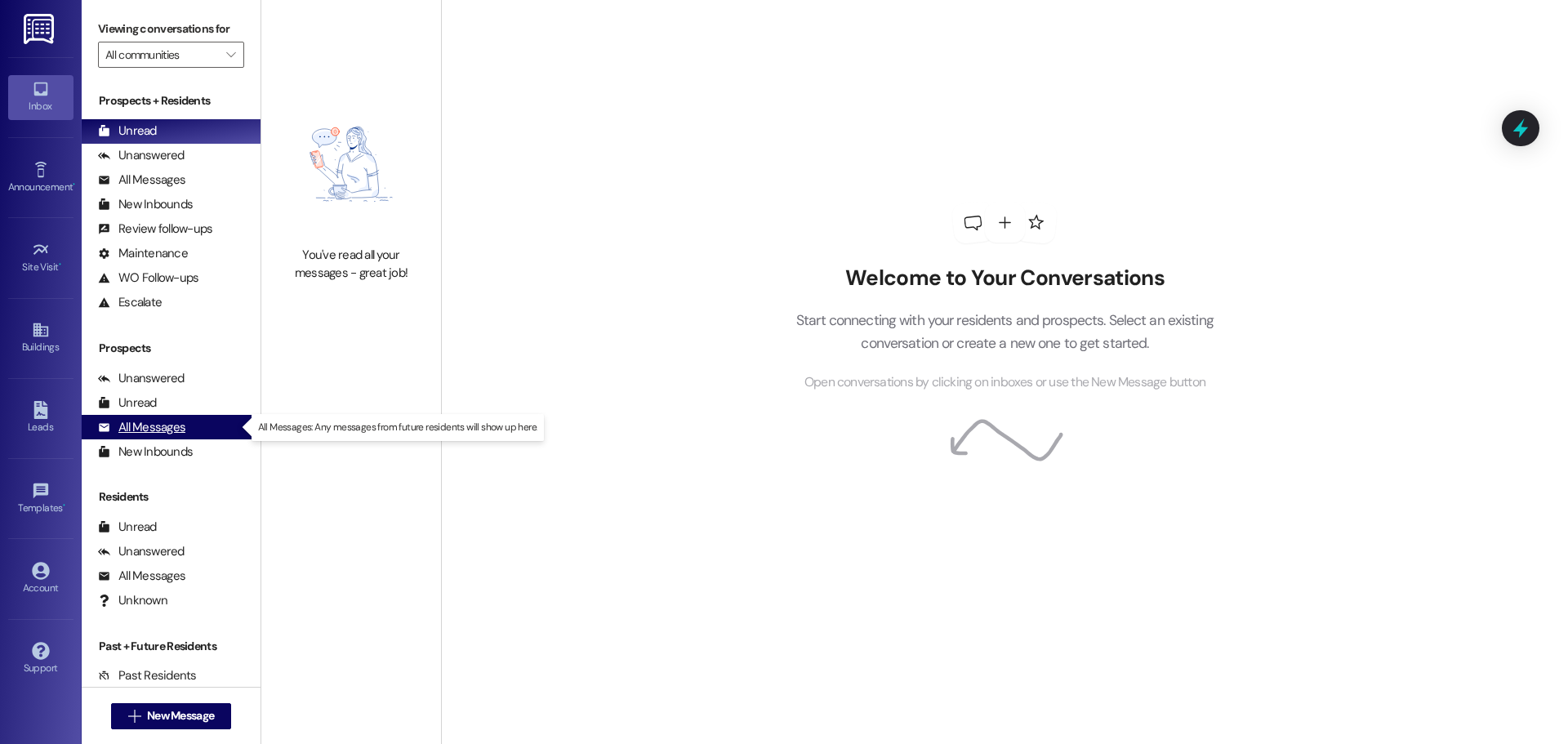
click at [147, 432] on div "All Messages" at bounding box center [142, 428] width 88 height 18
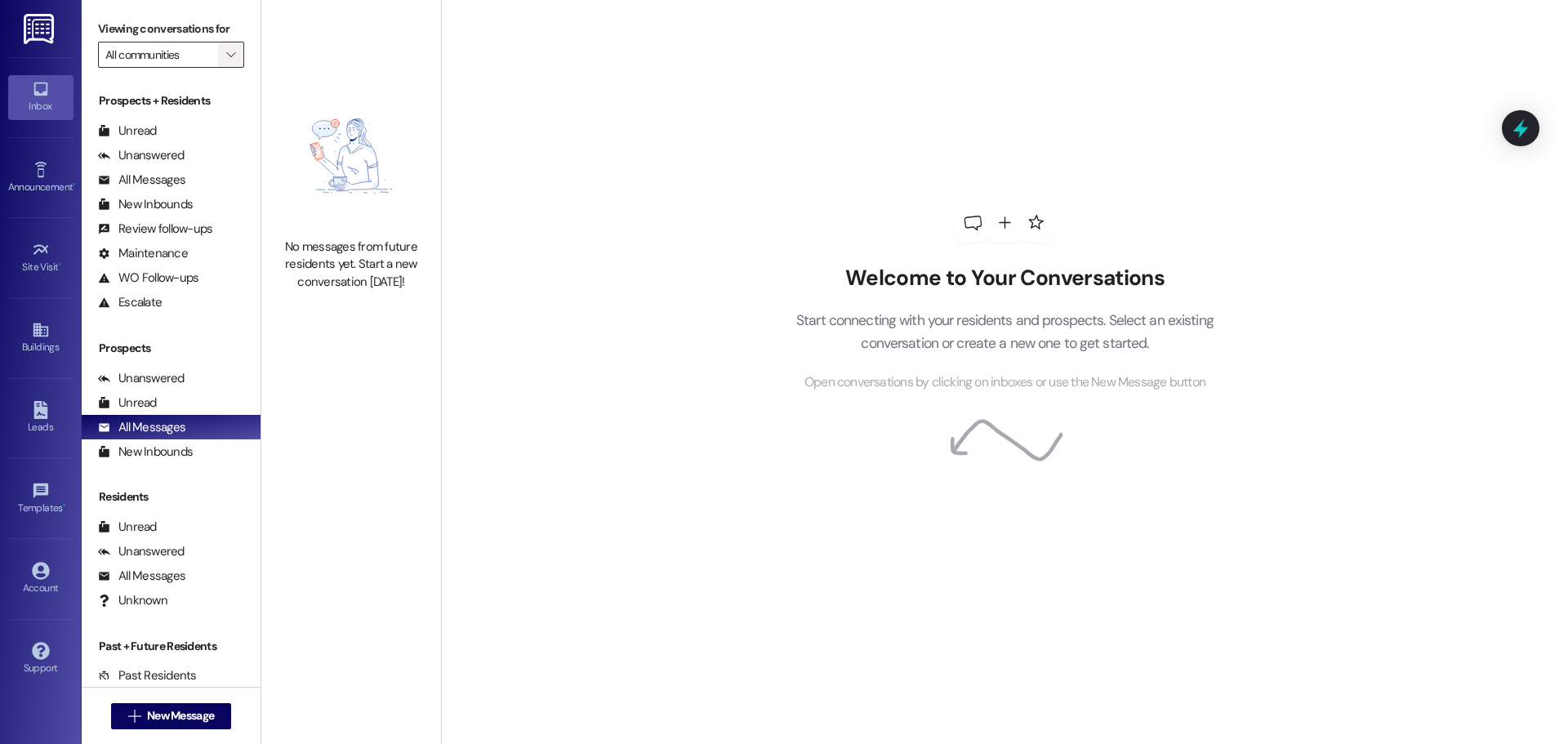
click at [226, 52] on icon "" at bounding box center [230, 54] width 9 height 13
click at [530, 234] on div "Welcome to Your Conversations Start connecting with your residents and prospect…" at bounding box center [1004, 372] width 1127 height 744
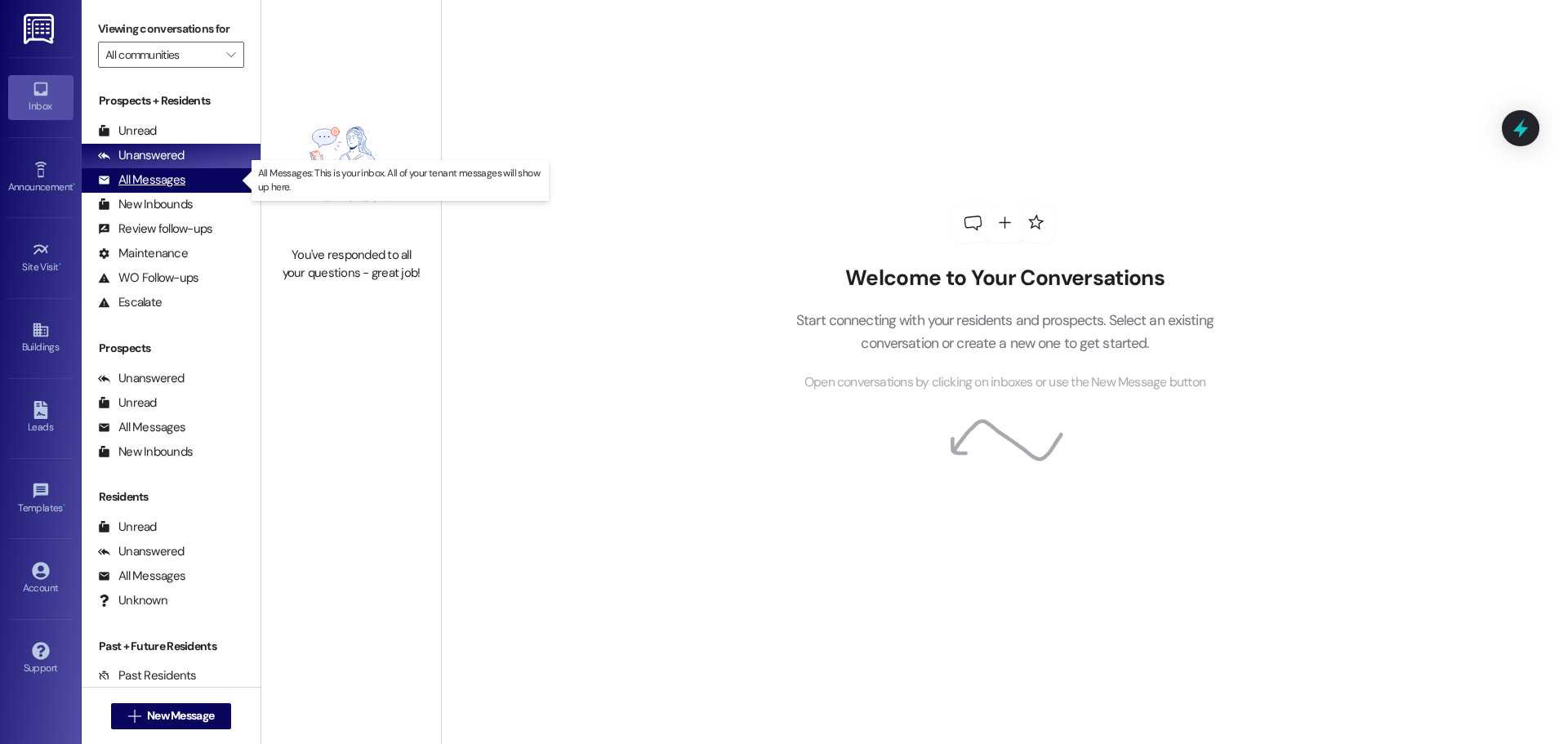
click at [144, 180] on div "All Messages" at bounding box center [142, 180] width 88 height 18
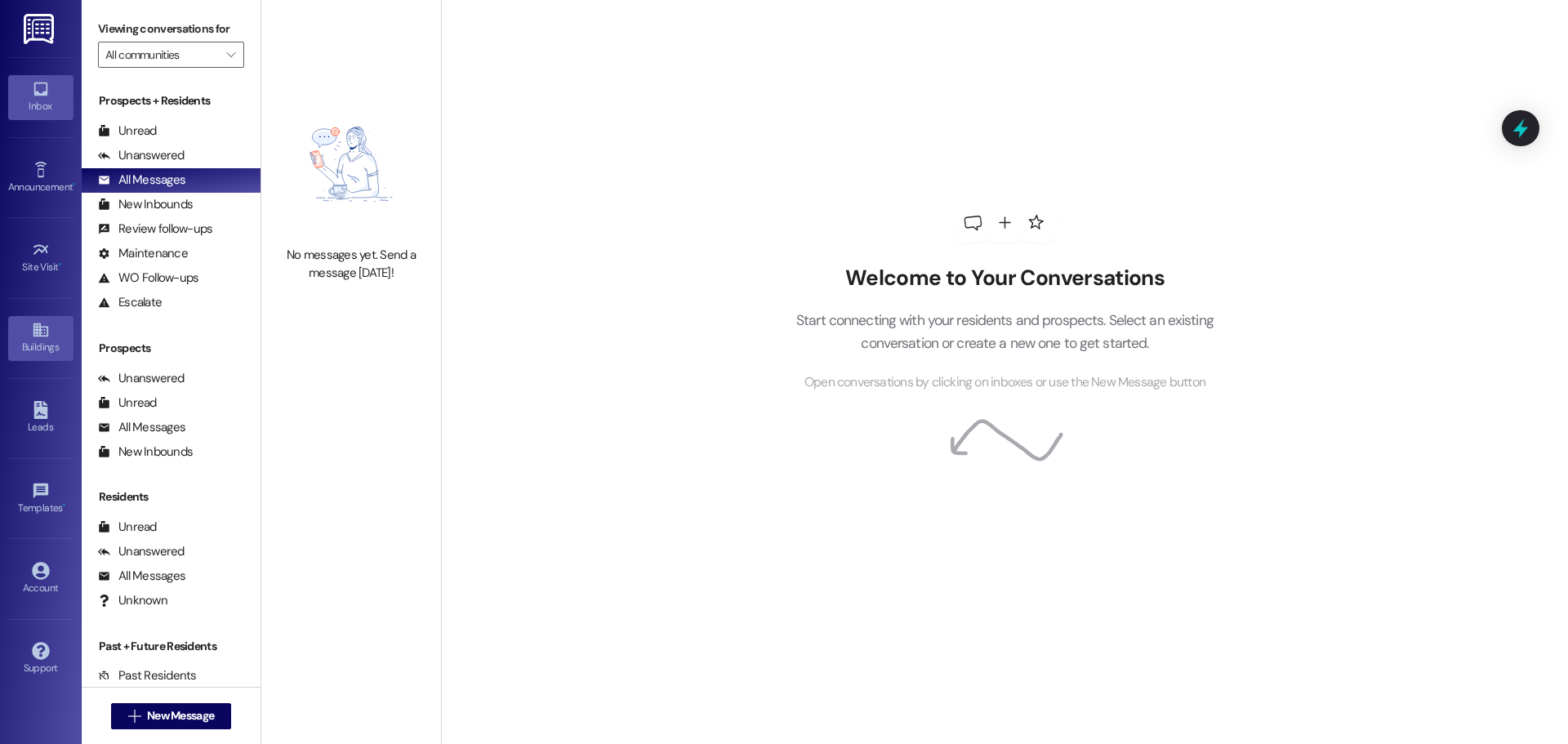
click at [37, 344] on div "Buildings" at bounding box center [41, 347] width 82 height 17
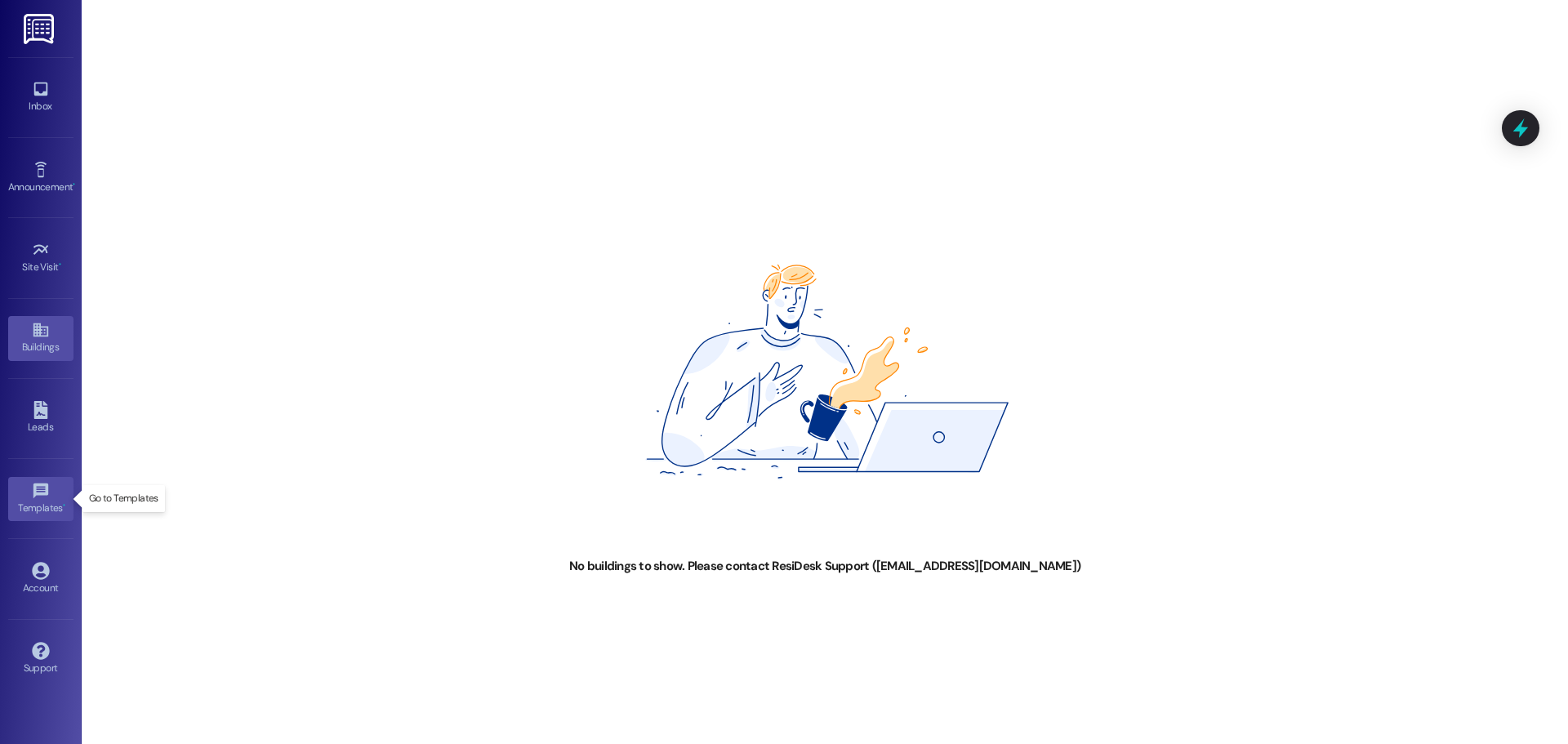
click at [58, 502] on div "Templates •" at bounding box center [41, 507] width 82 height 17
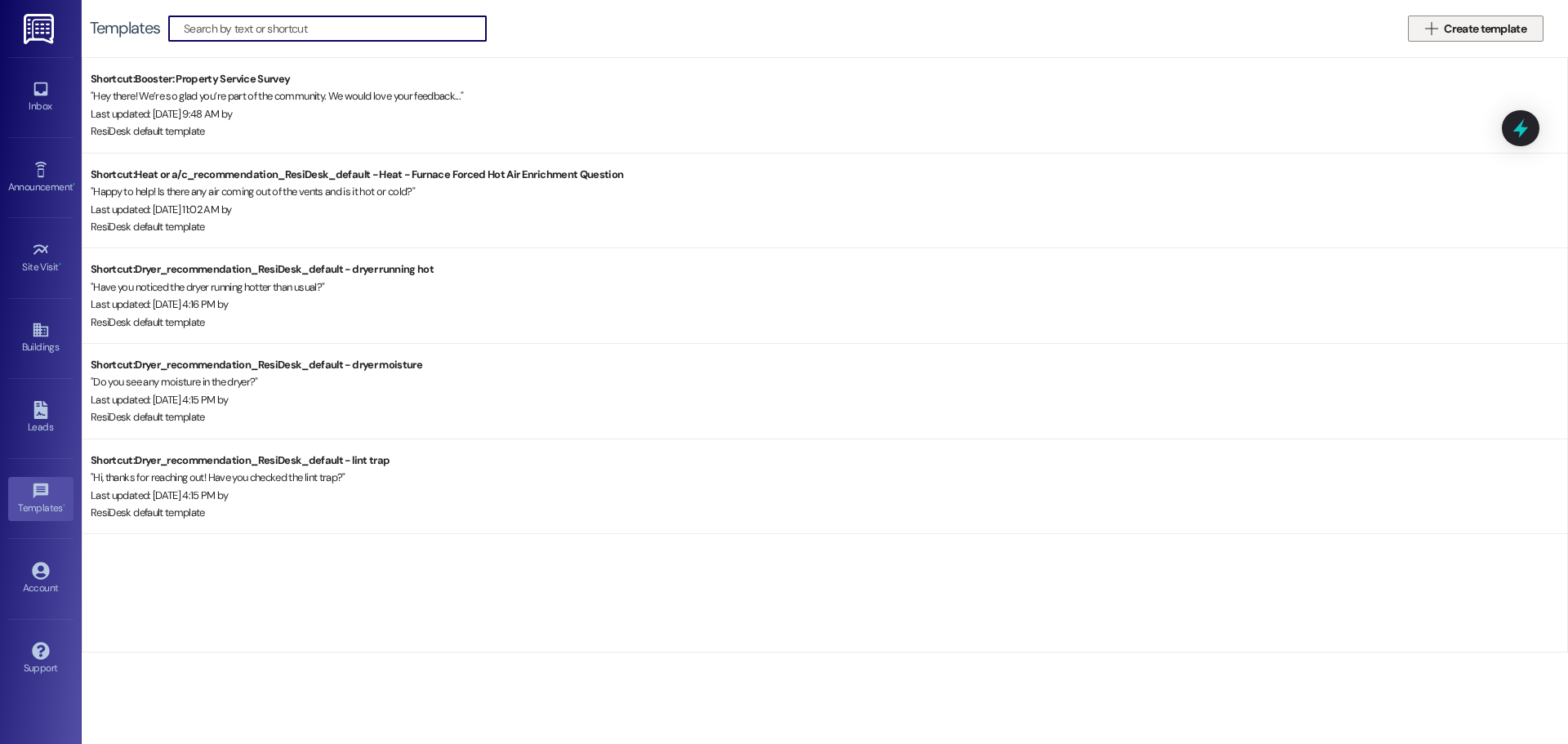
click at [1440, 30] on span "Create template" at bounding box center [1484, 29] width 89 height 18
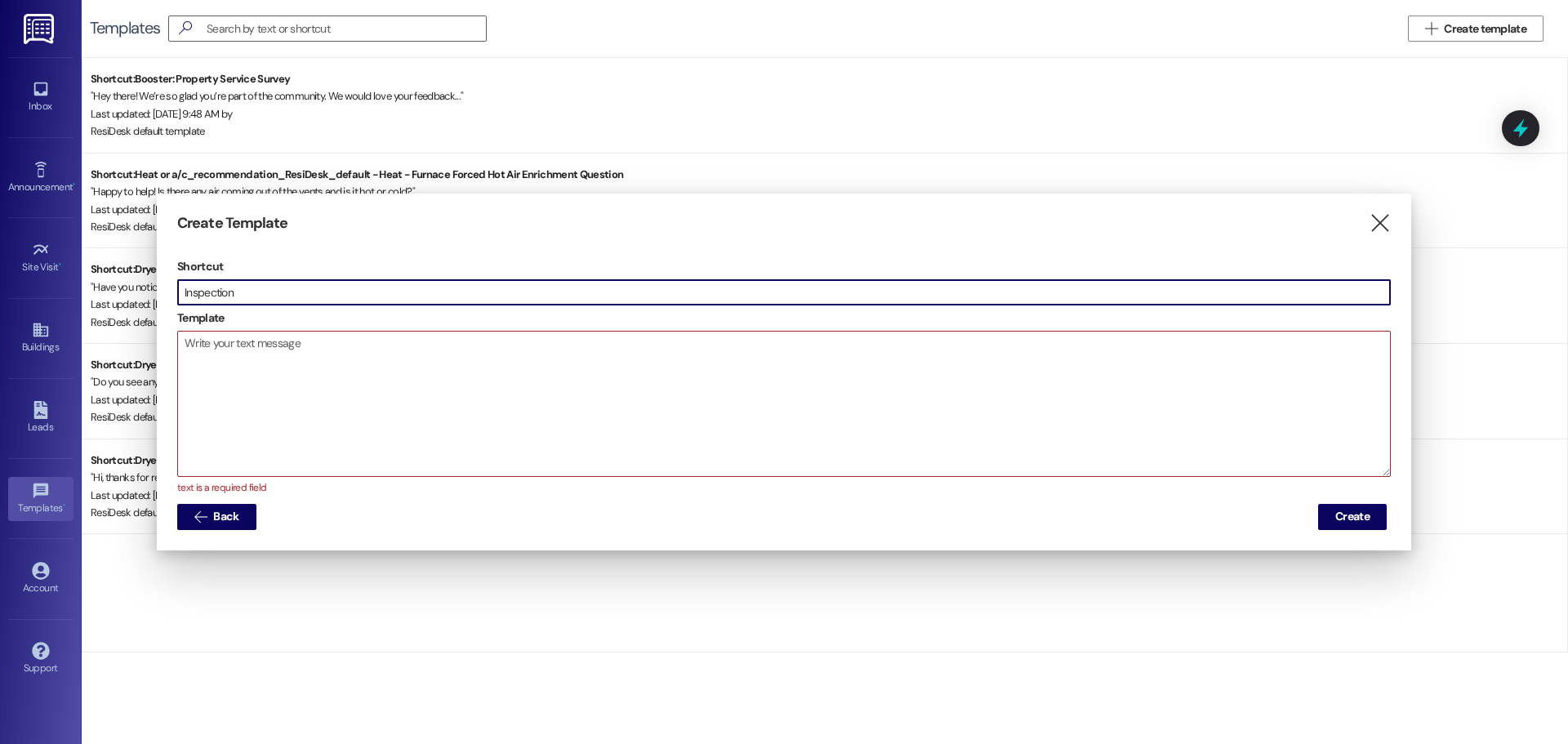
type input "Inspection"
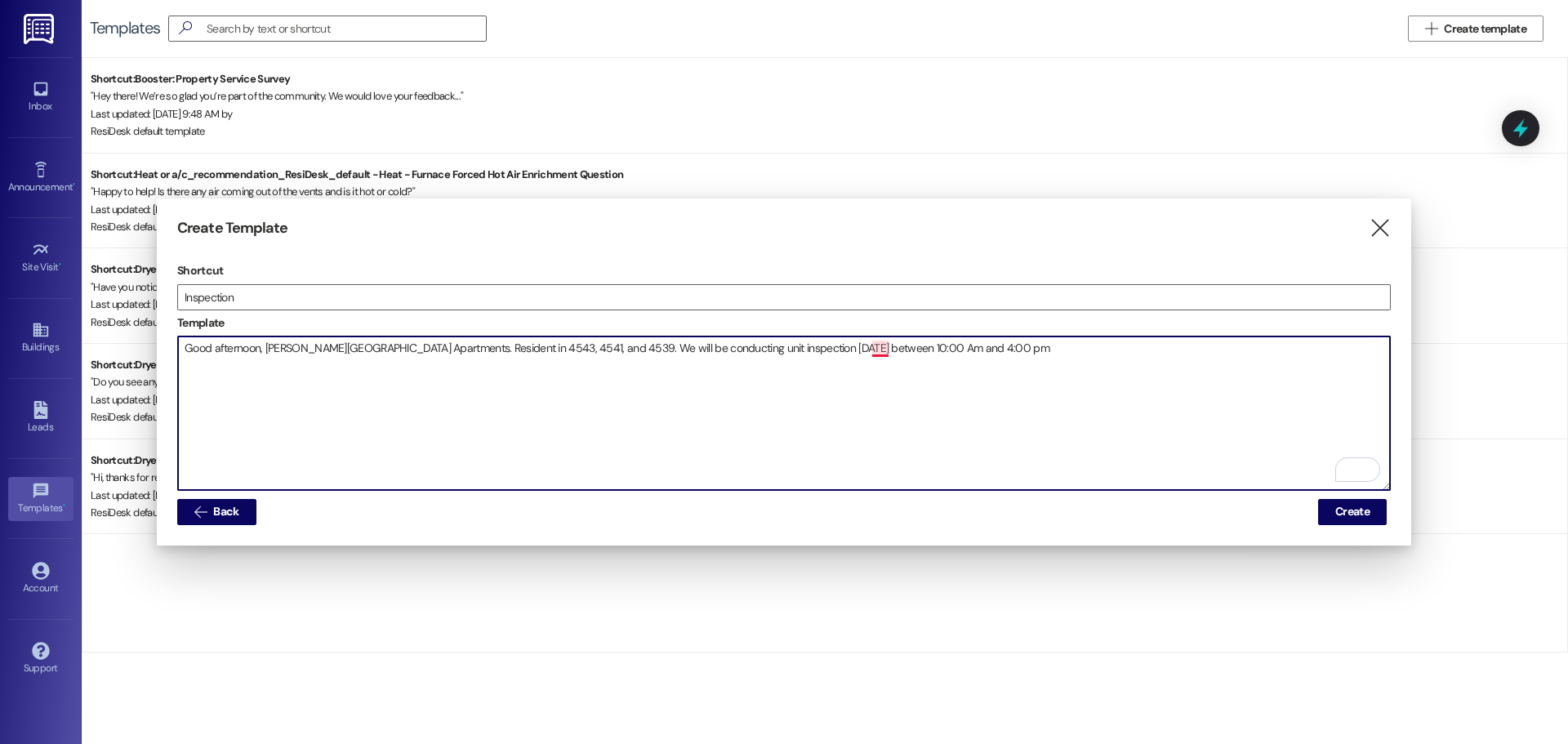
click at [877, 347] on textarea "Good afternoon, [PERSON_NAME][GEOGRAPHIC_DATA] Apartments. Resident in 4543, 45…" at bounding box center [784, 413] width 1212 height 154
click at [887, 348] on textarea "Good afternoon, [PERSON_NAME][GEOGRAPHIC_DATA] Apartments. Resident in 4543, 45…" at bounding box center [784, 413] width 1212 height 154
click at [879, 347] on textarea "Good afternoon, [PERSON_NAME][GEOGRAPHIC_DATA] Apartments. Resident in 4543, 45…" at bounding box center [784, 413] width 1212 height 154
click at [888, 347] on textarea "Good afternoon, [PERSON_NAME][GEOGRAPHIC_DATA] Apartments. Resident in 4543, 45…" at bounding box center [784, 413] width 1212 height 154
click at [967, 341] on textarea "Good afternoon, [PERSON_NAME][GEOGRAPHIC_DATA] Apartments. Resident in 4543, 45…" at bounding box center [784, 413] width 1212 height 154
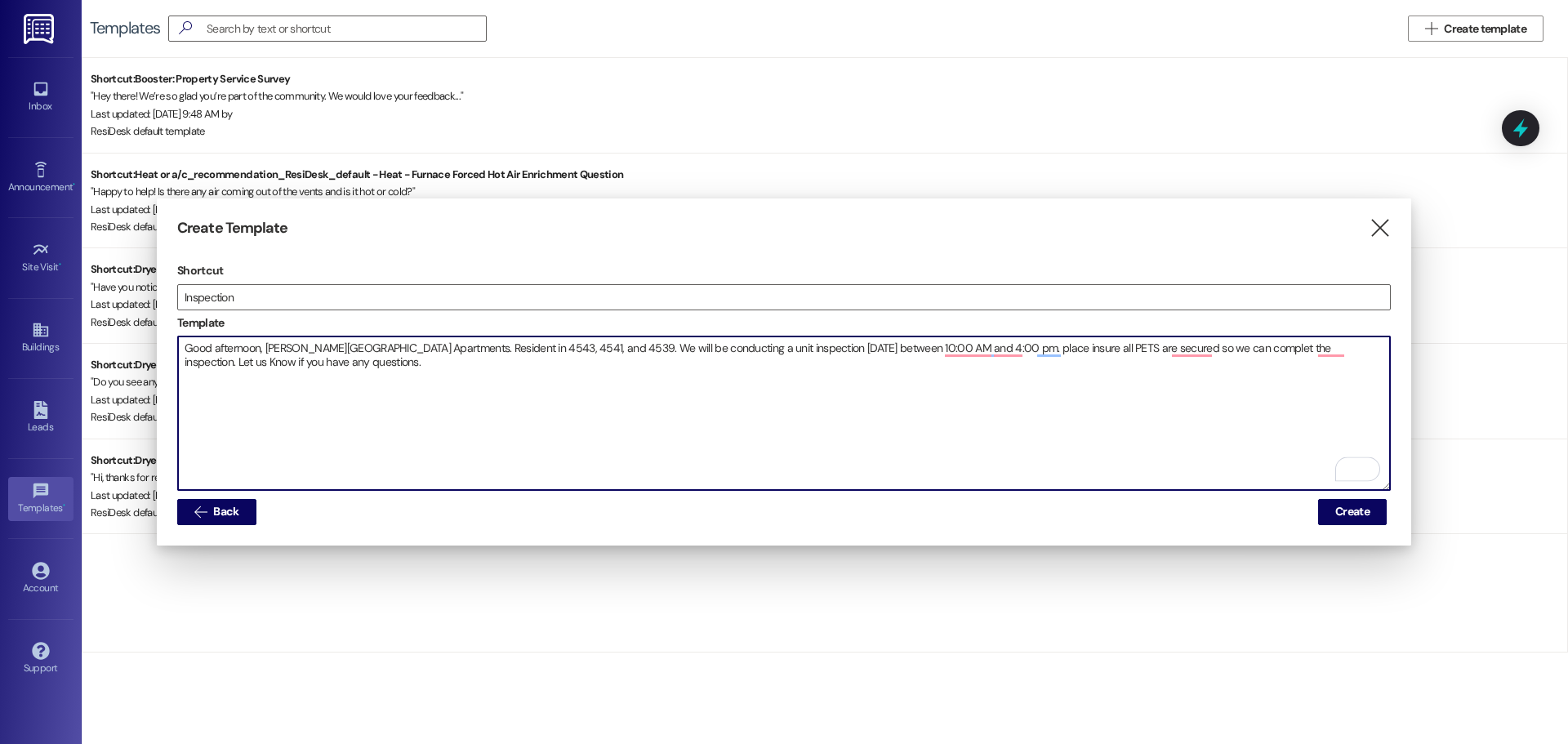
click at [286, 360] on textarea "Good afternoon, [PERSON_NAME][GEOGRAPHIC_DATA] Apartments. Resident in 4543, 45…" at bounding box center [784, 413] width 1212 height 154
click at [1345, 344] on textarea "Good afternoon, [PERSON_NAME][GEOGRAPHIC_DATA] Apartments. Resident in 4543, 45…" at bounding box center [784, 413] width 1212 height 154
click at [1344, 346] on textarea "Good afternoon, [PERSON_NAME][GEOGRAPHIC_DATA] Apartments. Resident in 4543, 45…" at bounding box center [784, 413] width 1212 height 154
drag, startPoint x: 1344, startPoint y: 346, endPoint x: 1337, endPoint y: 364, distance: 19.3
click at [1337, 364] on textarea "Good afternoon, [PERSON_NAME][GEOGRAPHIC_DATA] Apartments. Resident in 4543, 45…" at bounding box center [784, 413] width 1212 height 154
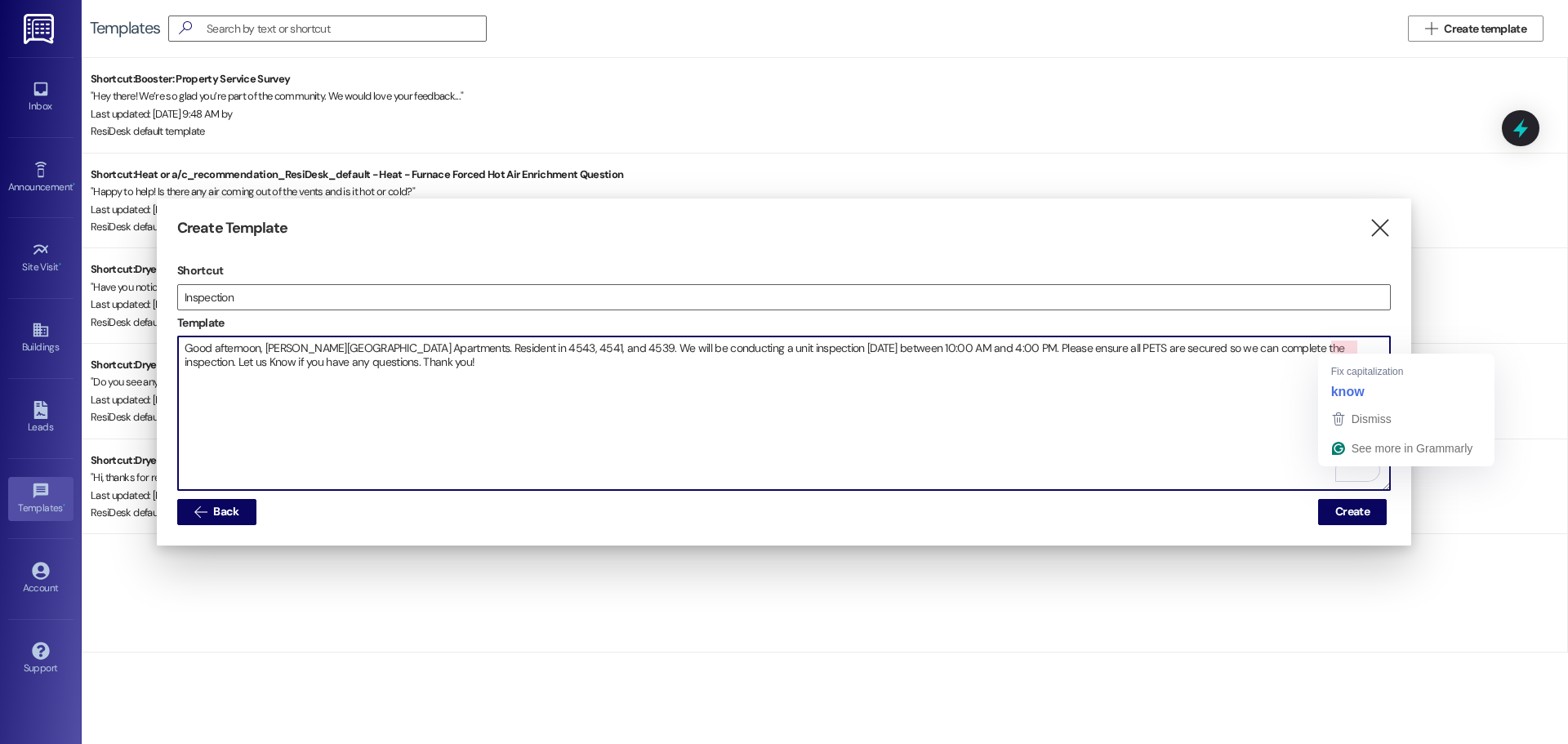
click at [1353, 348] on textarea "Good afternoon, [PERSON_NAME][GEOGRAPHIC_DATA] Apartments. Resident in 4543, 45…" at bounding box center [784, 413] width 1212 height 154
drag, startPoint x: 367, startPoint y: 361, endPoint x: 185, endPoint y: 350, distance: 182.3
click at [185, 350] on textarea "Good afternoon, [PERSON_NAME][GEOGRAPHIC_DATA] Apartments. Resident in 4543, 45…" at bounding box center [784, 413] width 1212 height 154
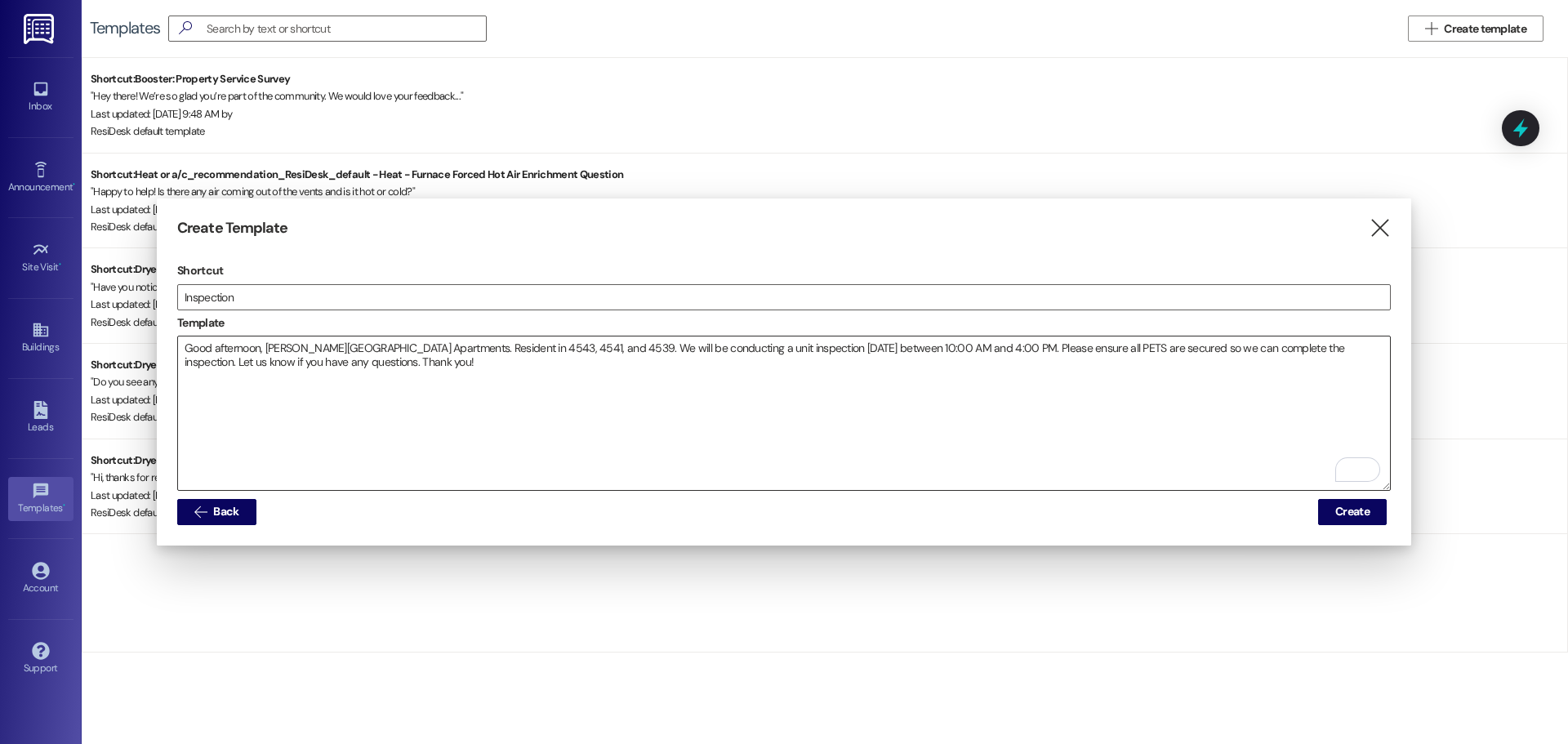
click at [365, 361] on textarea "Good afternoon, [PERSON_NAME][GEOGRAPHIC_DATA] Apartments. Resident in 4543, 45…" at bounding box center [784, 413] width 1212 height 154
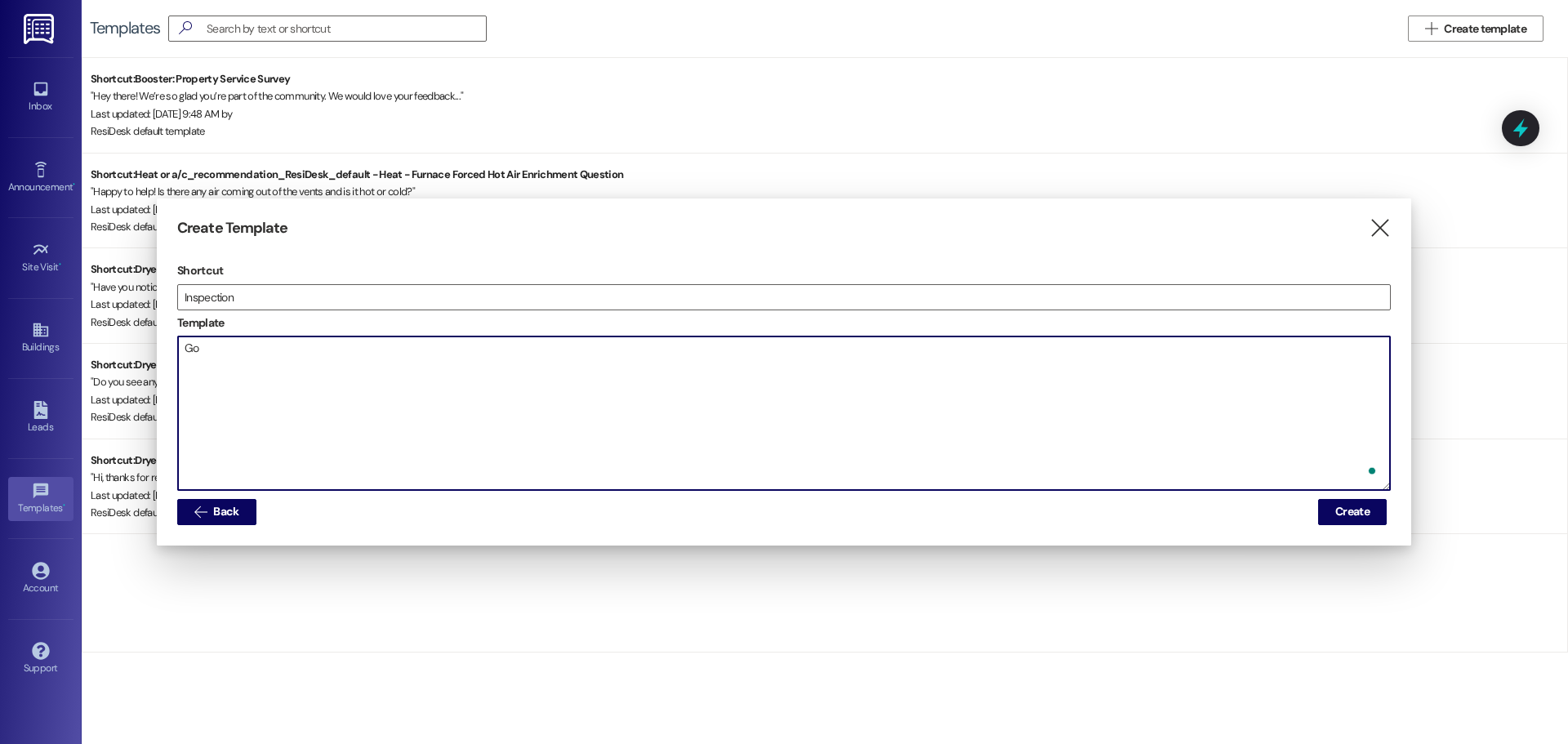
type textarea "G"
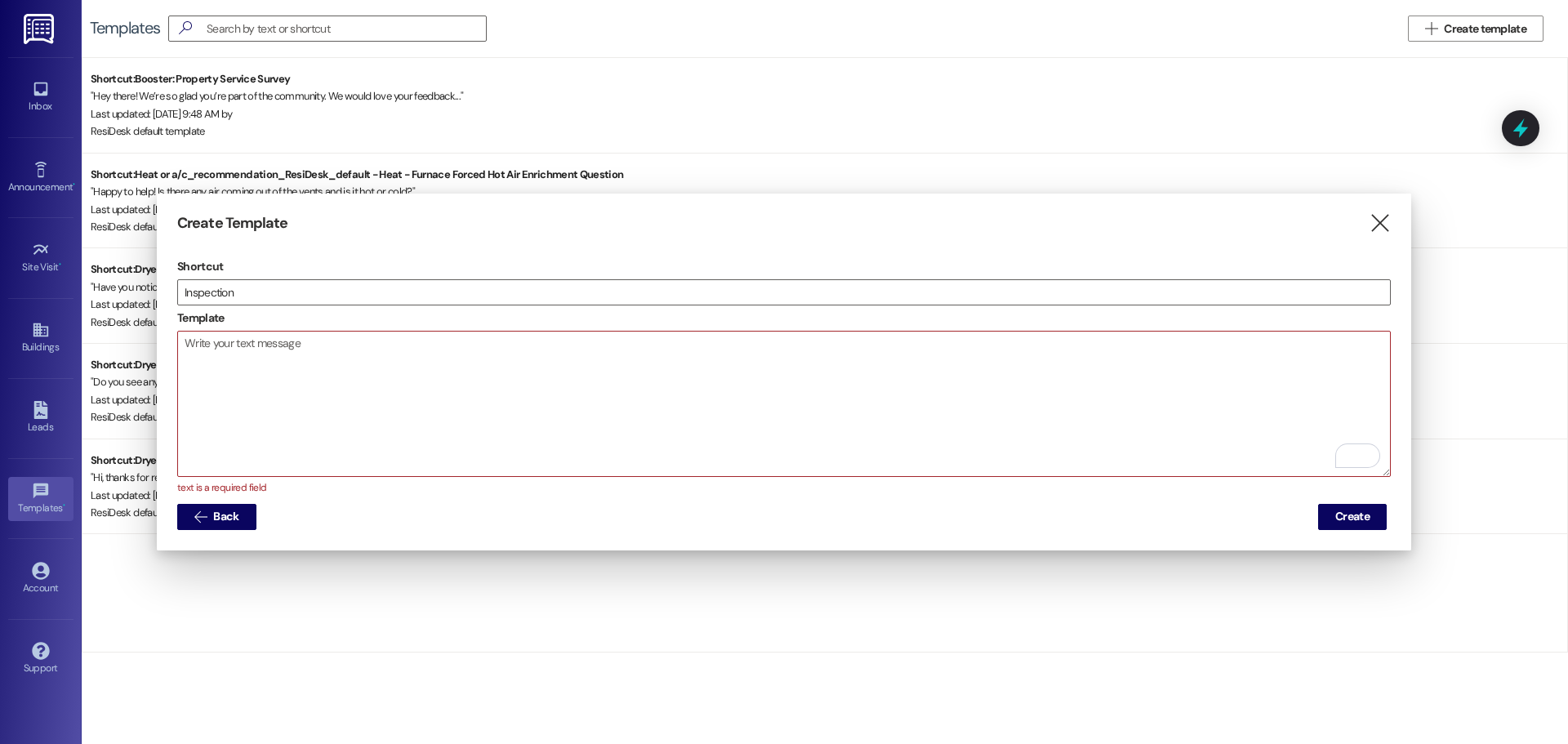
click at [192, 337] on textarea "To enrich screen reader interactions, please activate Accessibility in Grammarl…" at bounding box center [784, 403] width 1212 height 144
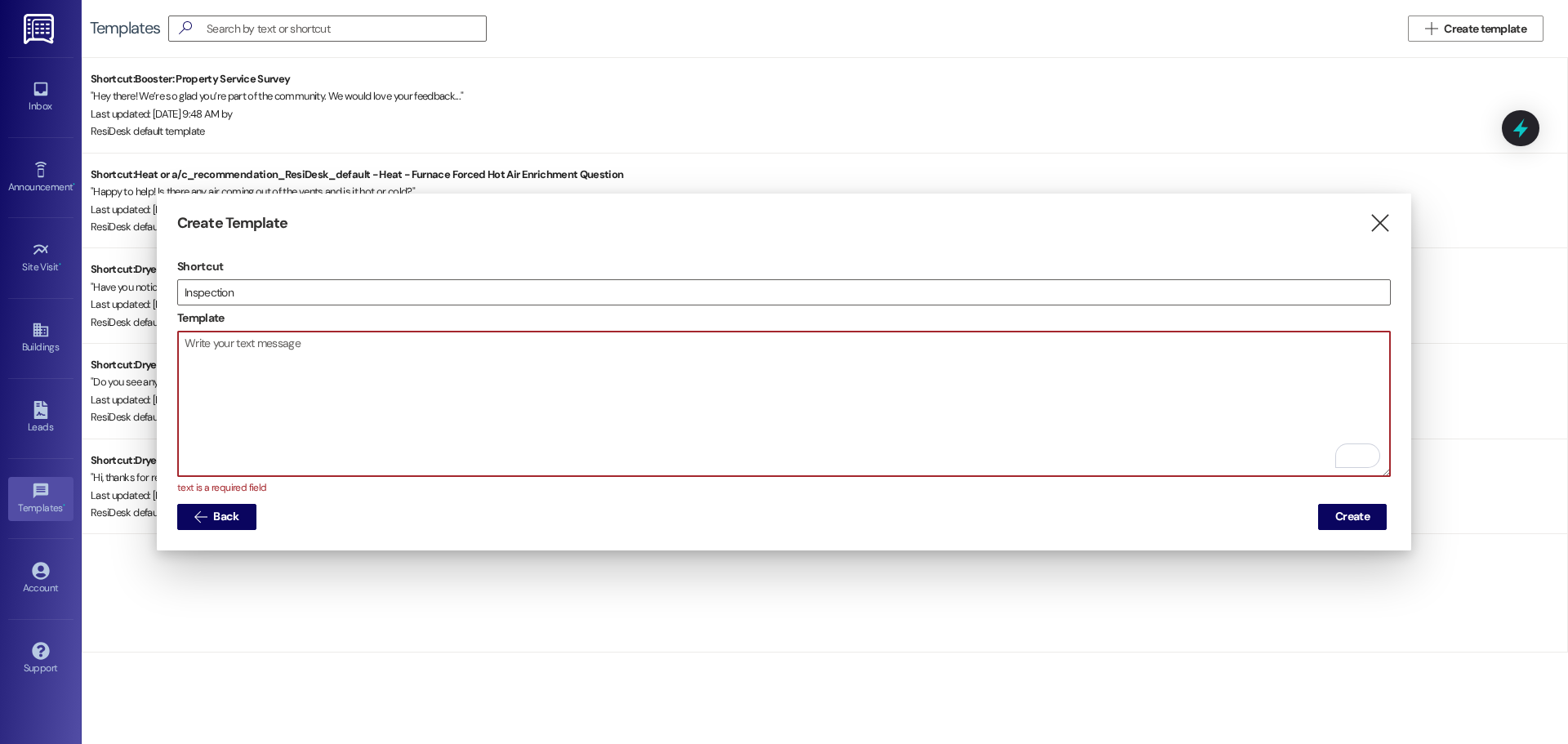
paste textarea "Good afternoon, [PERSON_NAME][GEOGRAPHIC_DATA] Apartments. Resident in 4543, 45…"
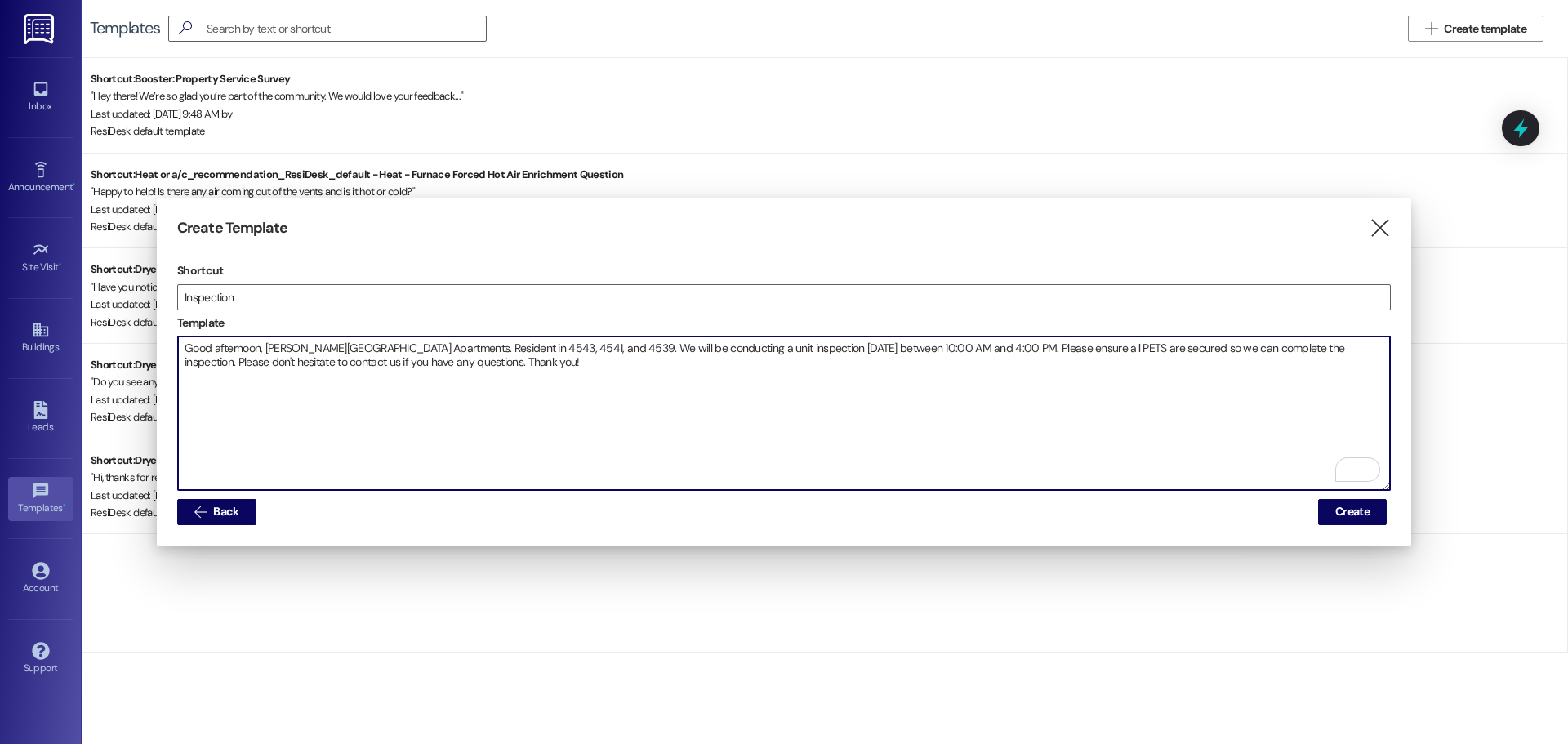
click at [473, 359] on textarea "Good afternoon, [PERSON_NAME][GEOGRAPHIC_DATA] Apartments. Resident in 4543, 45…" at bounding box center [784, 413] width 1212 height 154
paste textarea "Hola, buenas tardes a los inquilinos de [GEOGRAPHIC_DATA] Apartments. En los ed…"
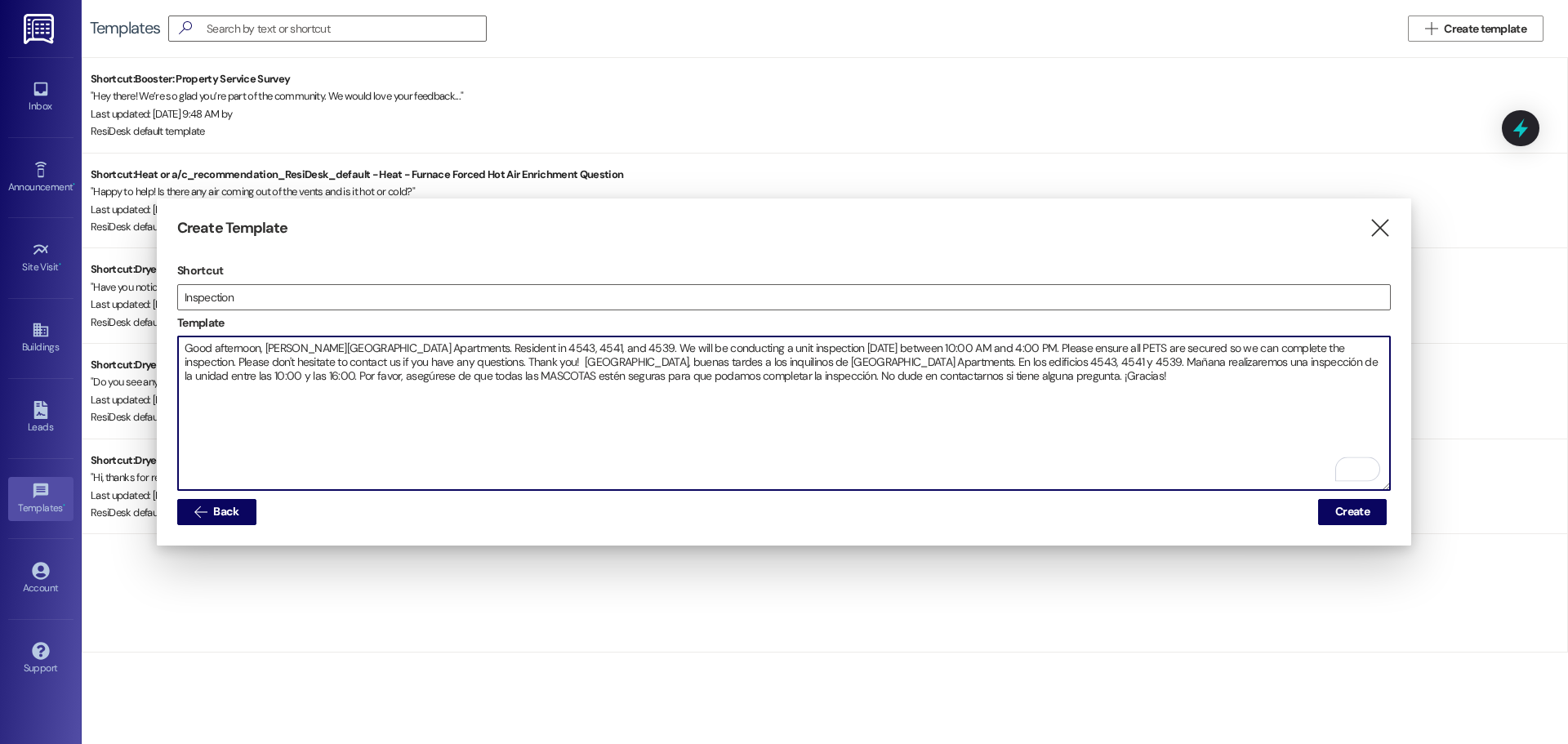
click at [1044, 419] on textarea "Good afternoon, [PERSON_NAME][GEOGRAPHIC_DATA] Apartments. Resident in 4543, 45…" at bounding box center [784, 413] width 1212 height 154
drag, startPoint x: 960, startPoint y: 381, endPoint x: 175, endPoint y: 343, distance: 785.9
click at [175, 343] on div "Create Template  Shortcut Inspection Template Good afternoon, [PERSON_NAME] Pl…" at bounding box center [784, 372] width 1254 height 347
type textarea "Good afternoon, [PERSON_NAME][GEOGRAPHIC_DATA] Apartments. Resident in 4543, 45…"
click at [1259, 632] on div at bounding box center [784, 372] width 1568 height 744
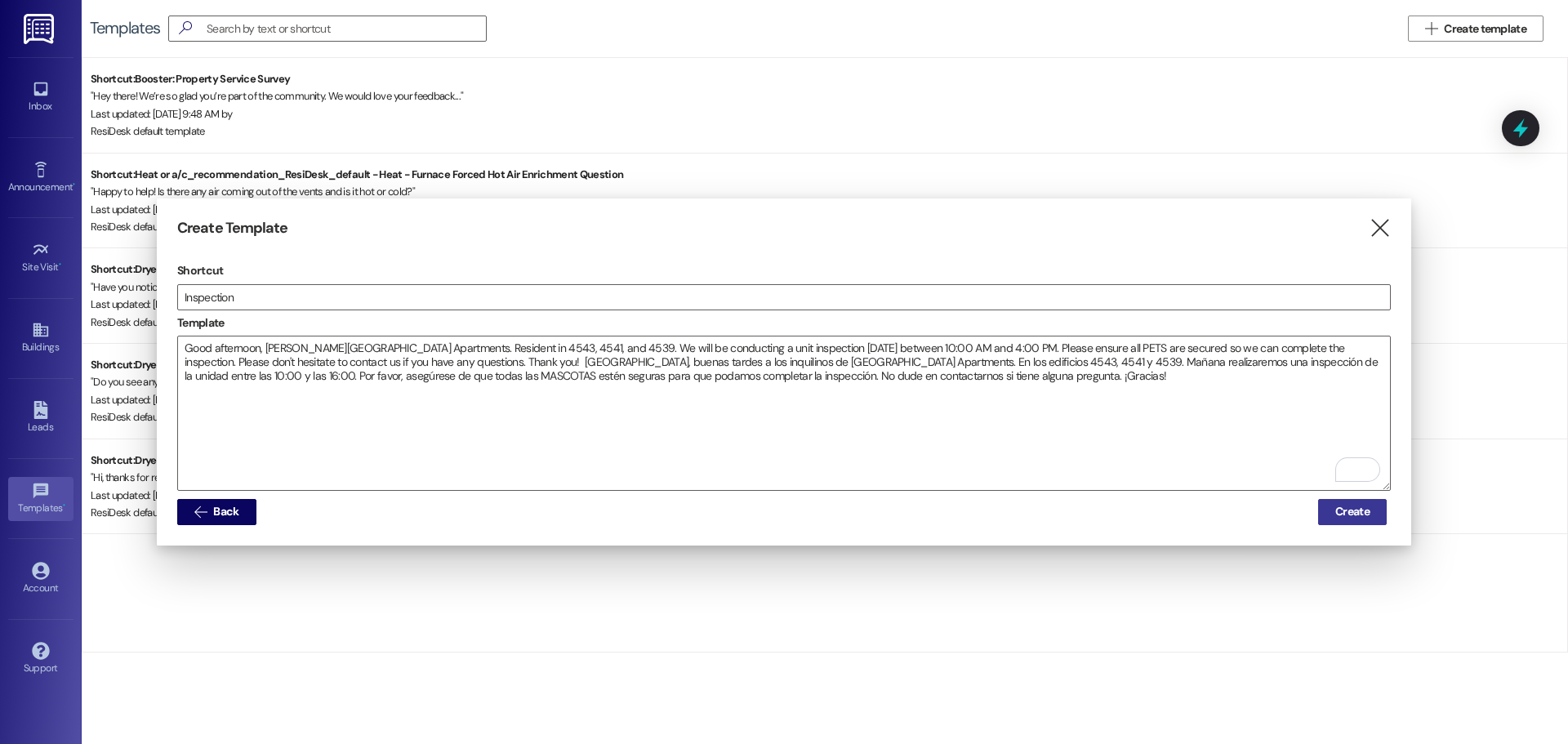
click at [1345, 513] on span "Create" at bounding box center [1352, 512] width 34 height 18
click at [1347, 503] on span "Create" at bounding box center [1352, 512] width 34 height 18
click at [1381, 229] on icon "" at bounding box center [1379, 229] width 22 height 18
